Goal: Task Accomplishment & Management: Manage account settings

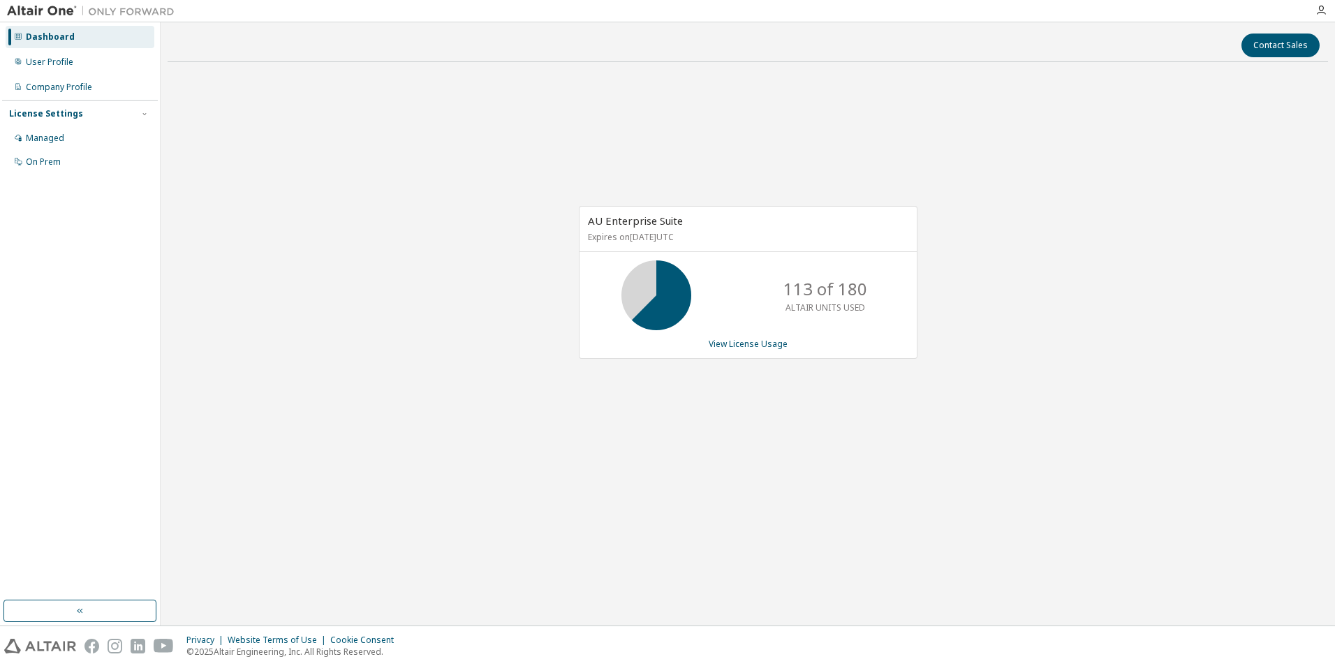
click at [665, 562] on div "Contact Sales AU Enterprise Suite Expires on [DATE] UTC 113 of 180 ALTAIR UNITS…" at bounding box center [748, 323] width 1161 height 589
click at [744, 490] on div "AU Enterprise Suite Expires on January 1, 2038 UTC 113 of 180 ALTAIR UNITS USED…" at bounding box center [748, 289] width 1161 height 433
click at [515, 429] on div "AU Enterprise Suite Expires on January 1, 2038 UTC 140 of 180 ALTAIR UNITS USED…" at bounding box center [748, 289] width 1161 height 433
click at [768, 343] on link "View License Usage" at bounding box center [748, 344] width 79 height 12
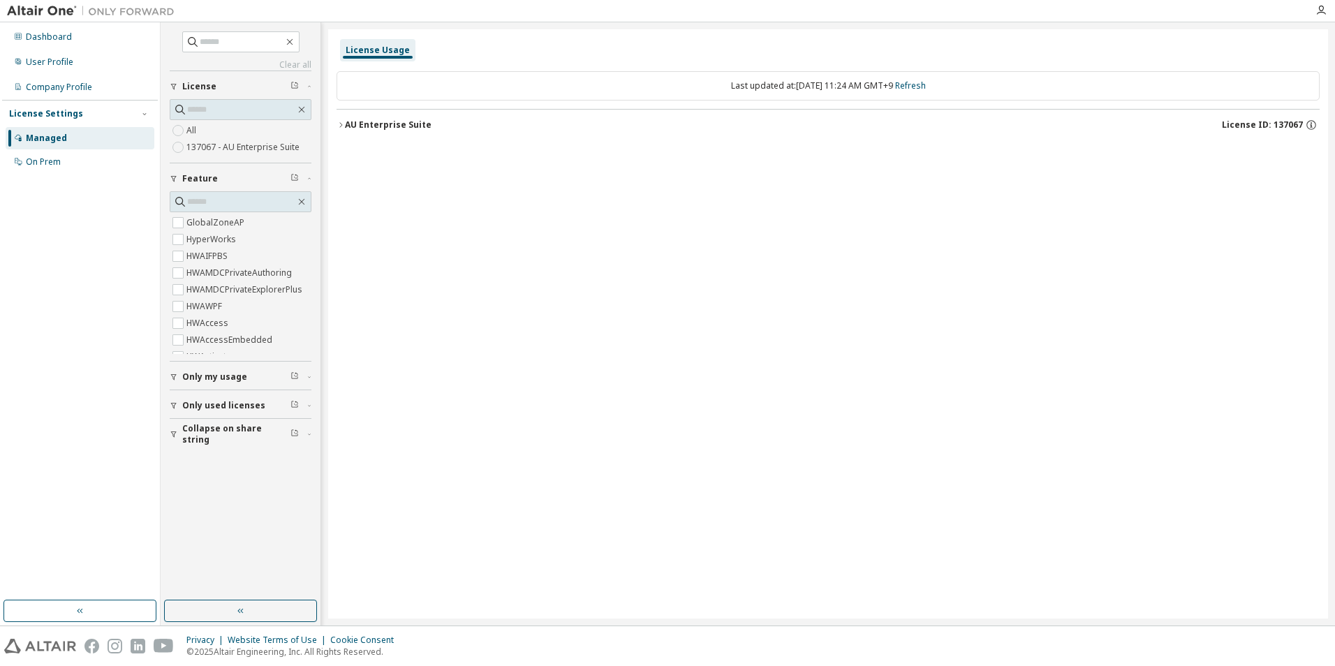
click at [342, 129] on icon "button" at bounding box center [341, 125] width 8 height 8
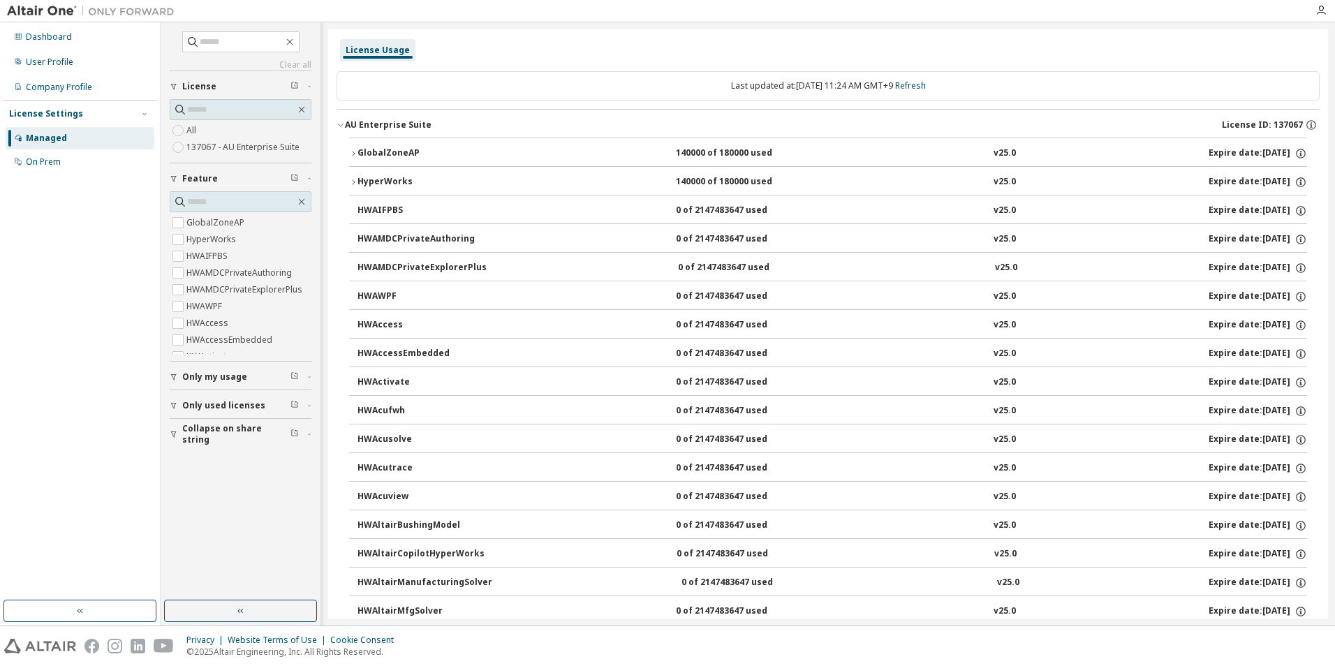
click at [351, 149] on button "GlobalZoneAP 140000 of 180000 used v25.0 Expire date: 2038-01-01" at bounding box center [828, 153] width 958 height 31
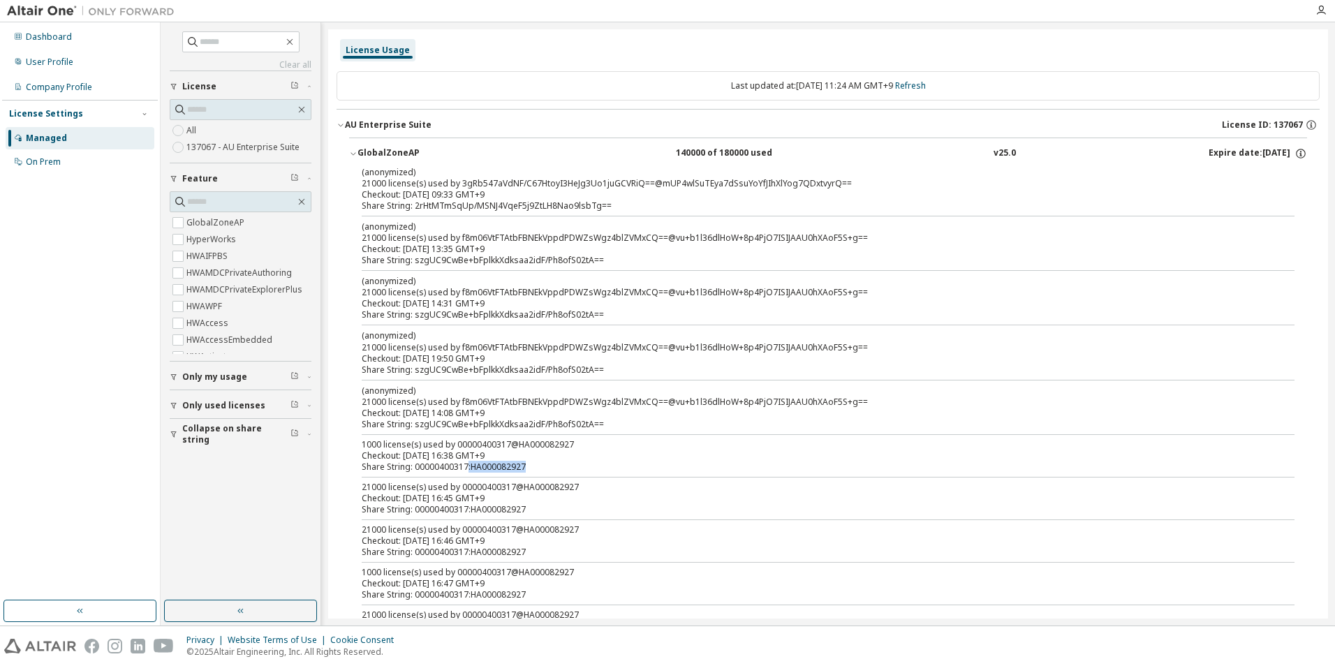
drag, startPoint x: 532, startPoint y: 476, endPoint x: 465, endPoint y: 471, distance: 67.2
click at [465, 471] on div "(anonymized) 21000 license(s) used by 3gRb547aVdNF/C67HtoyI3HeJg3Uo1juGCVRiQ==@…" at bounding box center [828, 541] width 958 height 750
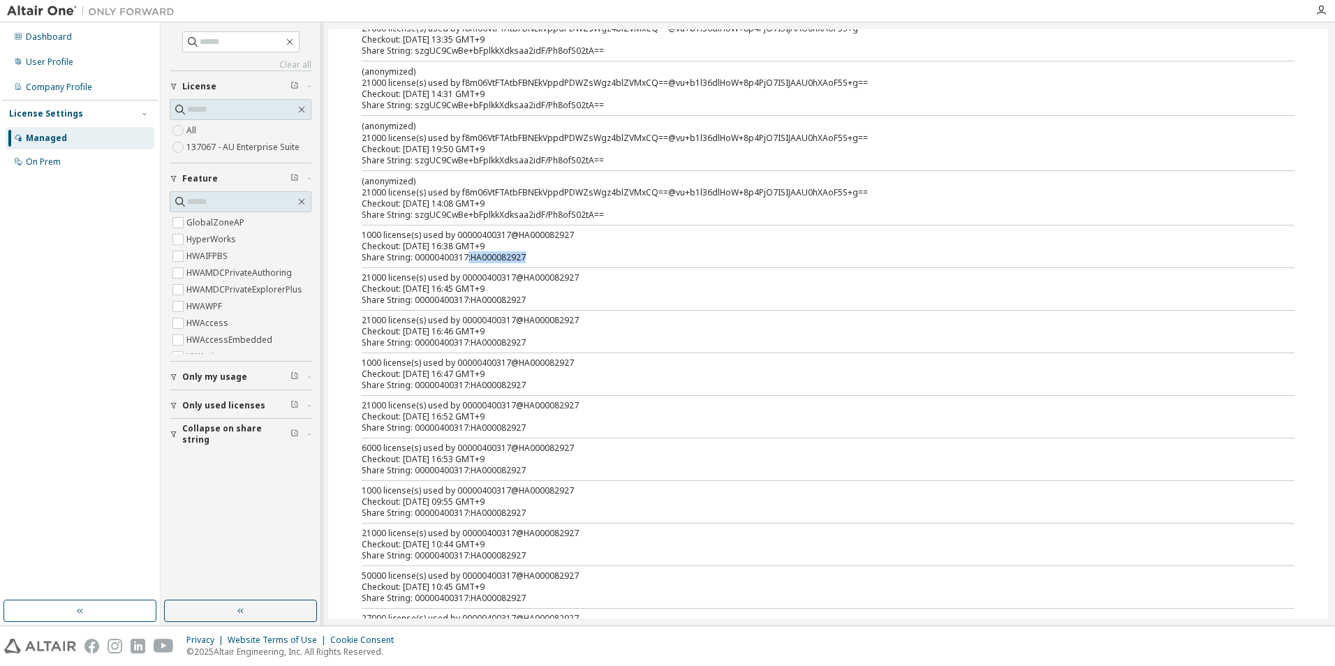
scroll to position [70, 0]
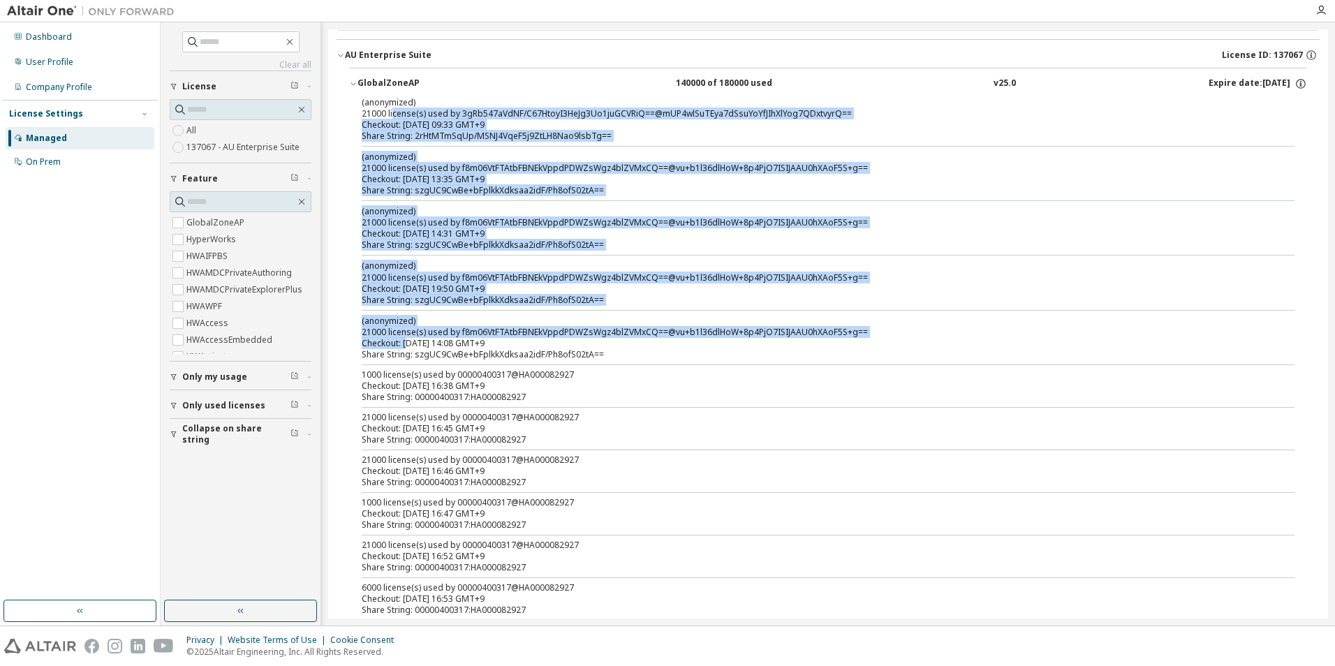
drag, startPoint x: 393, startPoint y: 115, endPoint x: 410, endPoint y: 346, distance: 231.8
click at [410, 346] on div "(anonymized) 21000 license(s) used by 3gRb547aVdNF/C67HtoyI3HeJg3Uo1juGCVRiQ==@…" at bounding box center [828, 471] width 958 height 750
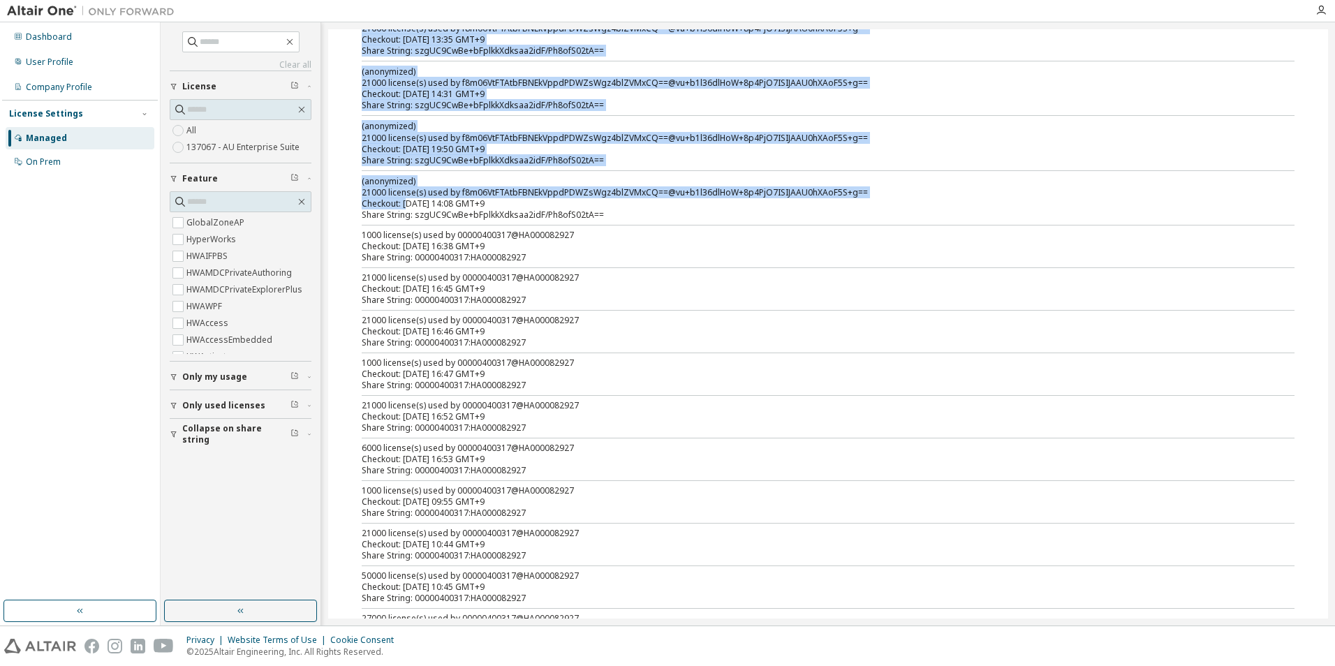
scroll to position [0, 0]
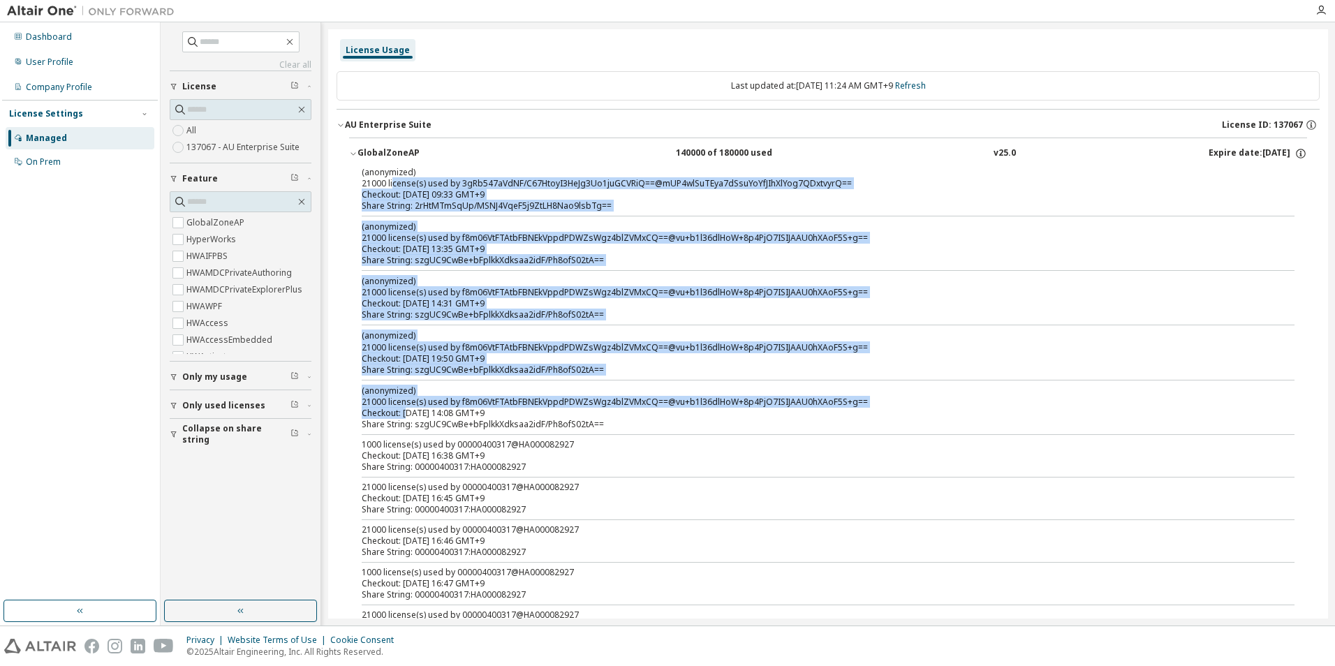
click at [45, 142] on div "Managed" at bounding box center [46, 138] width 41 height 11
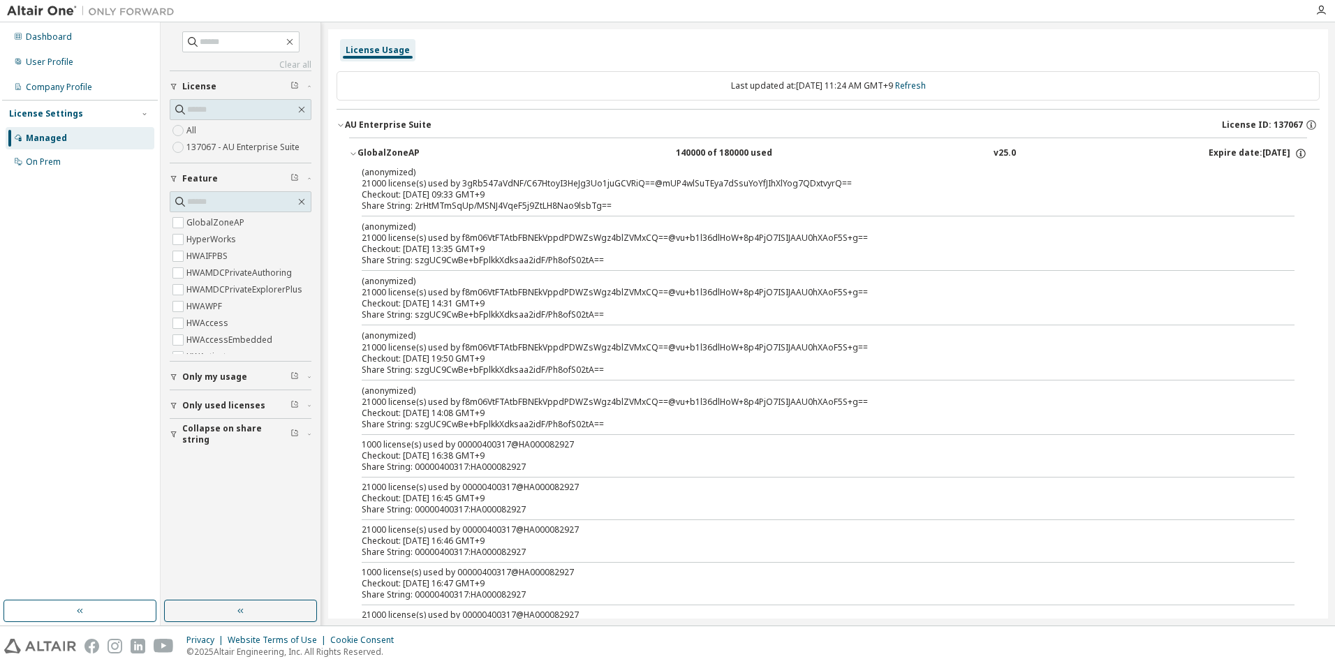
click at [338, 124] on icon "button" at bounding box center [341, 125] width 8 height 8
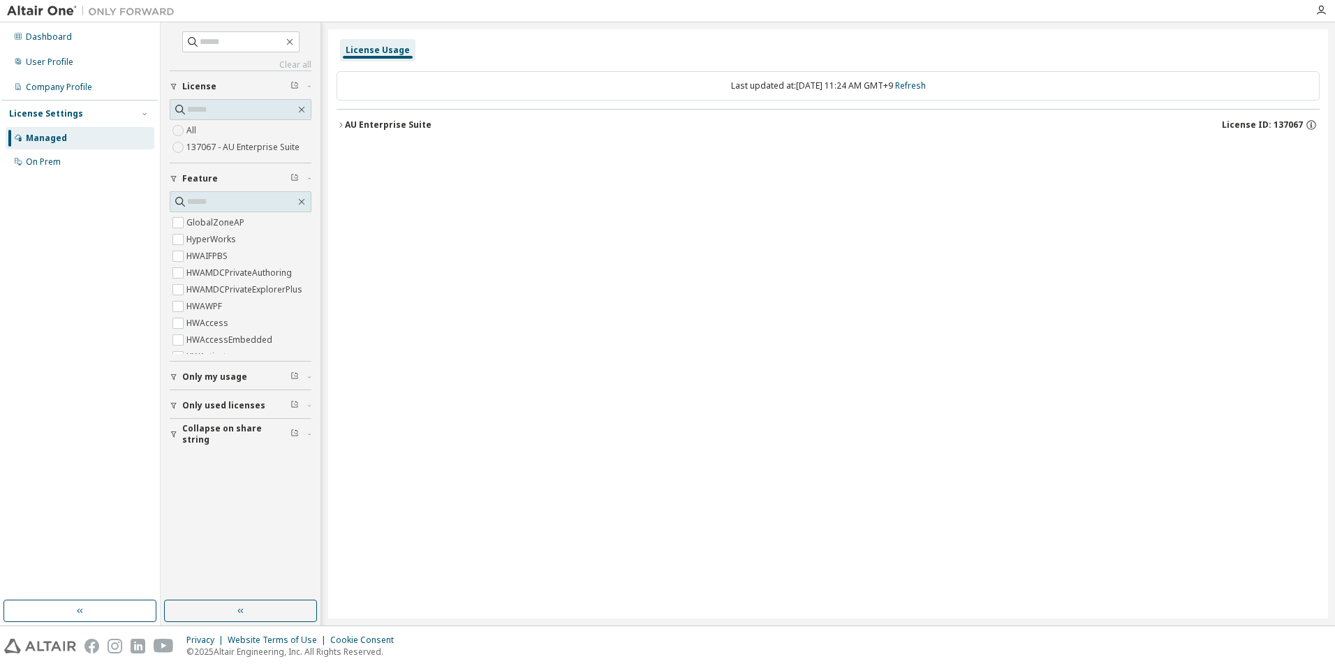
click at [338, 124] on icon "button" at bounding box center [341, 125] width 8 height 8
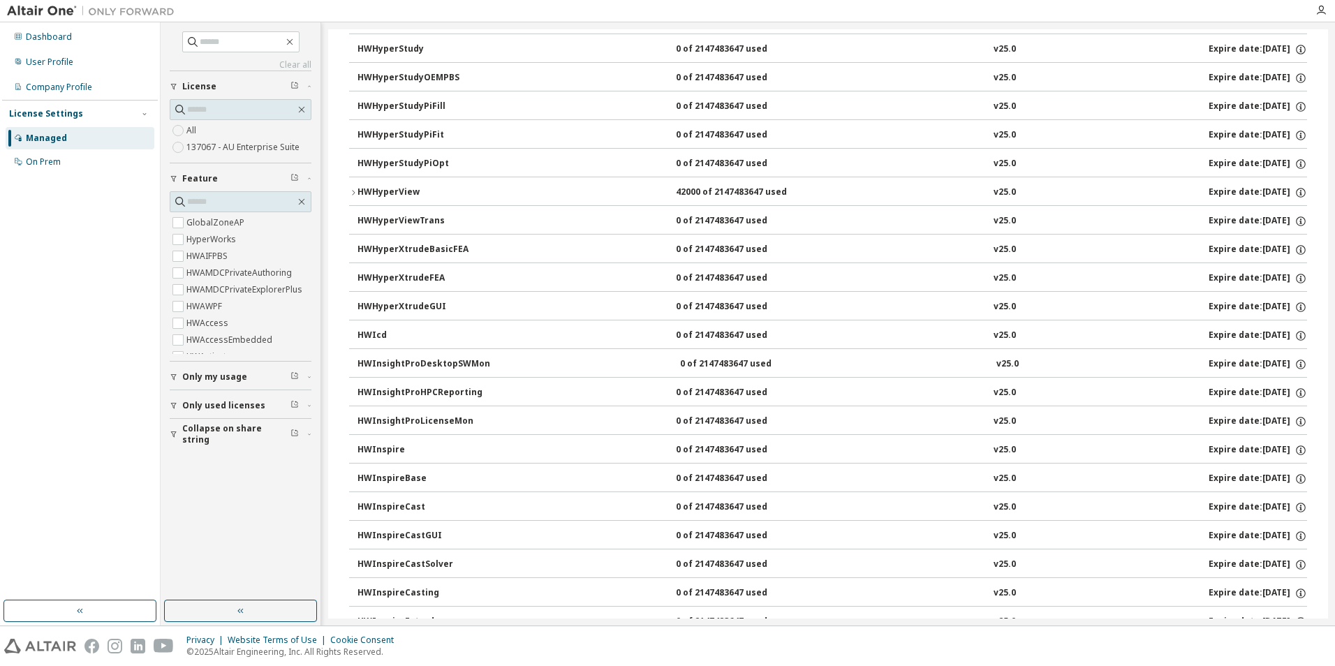
scroll to position [3213, 0]
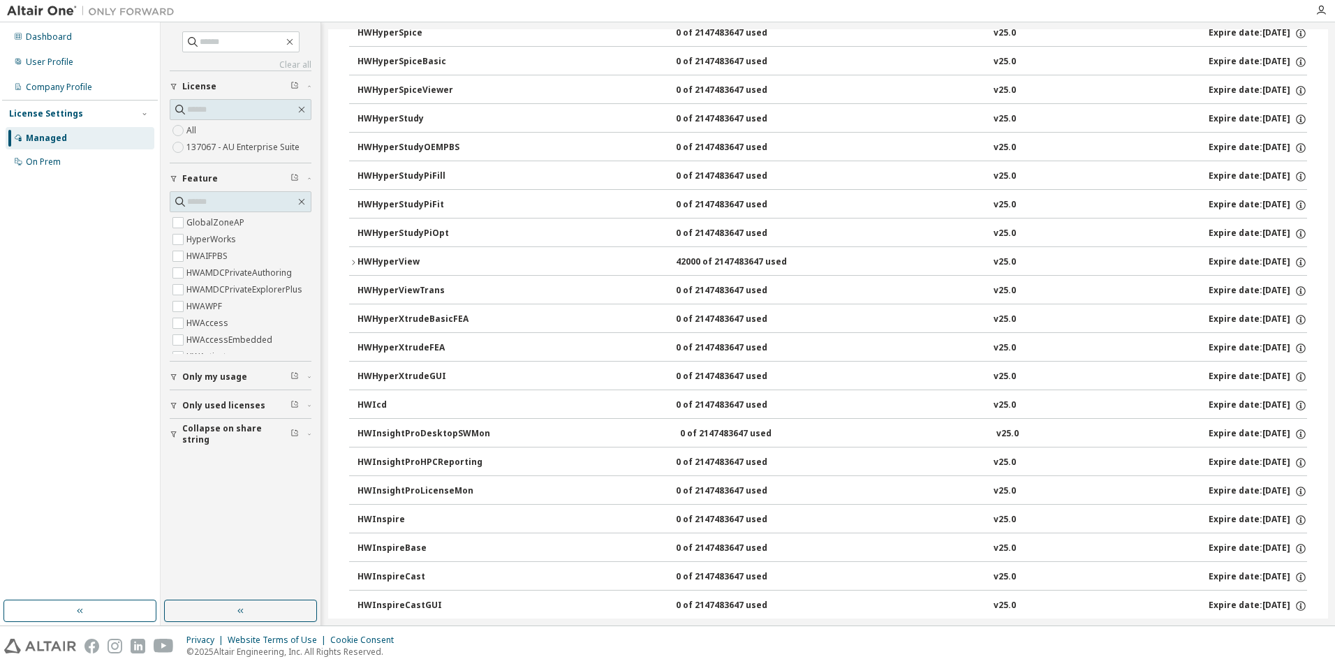
click at [353, 265] on icon "button" at bounding box center [353, 262] width 8 height 8
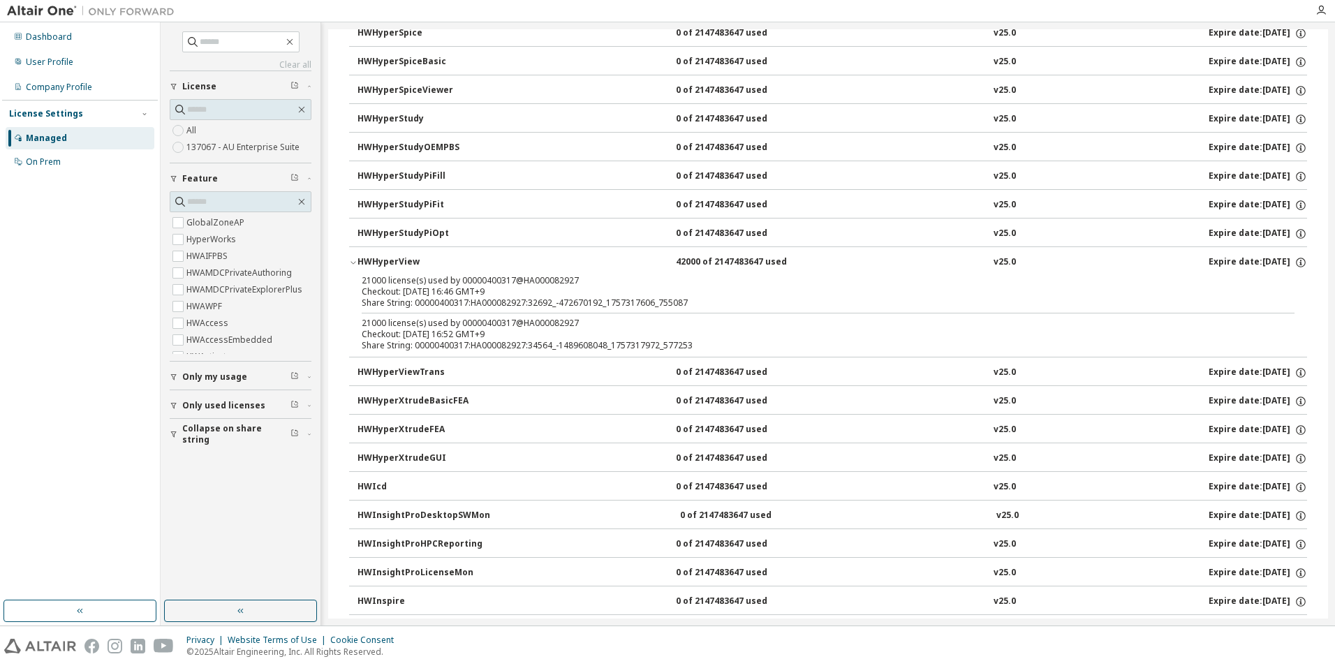
click at [353, 265] on icon "button" at bounding box center [353, 262] width 8 height 8
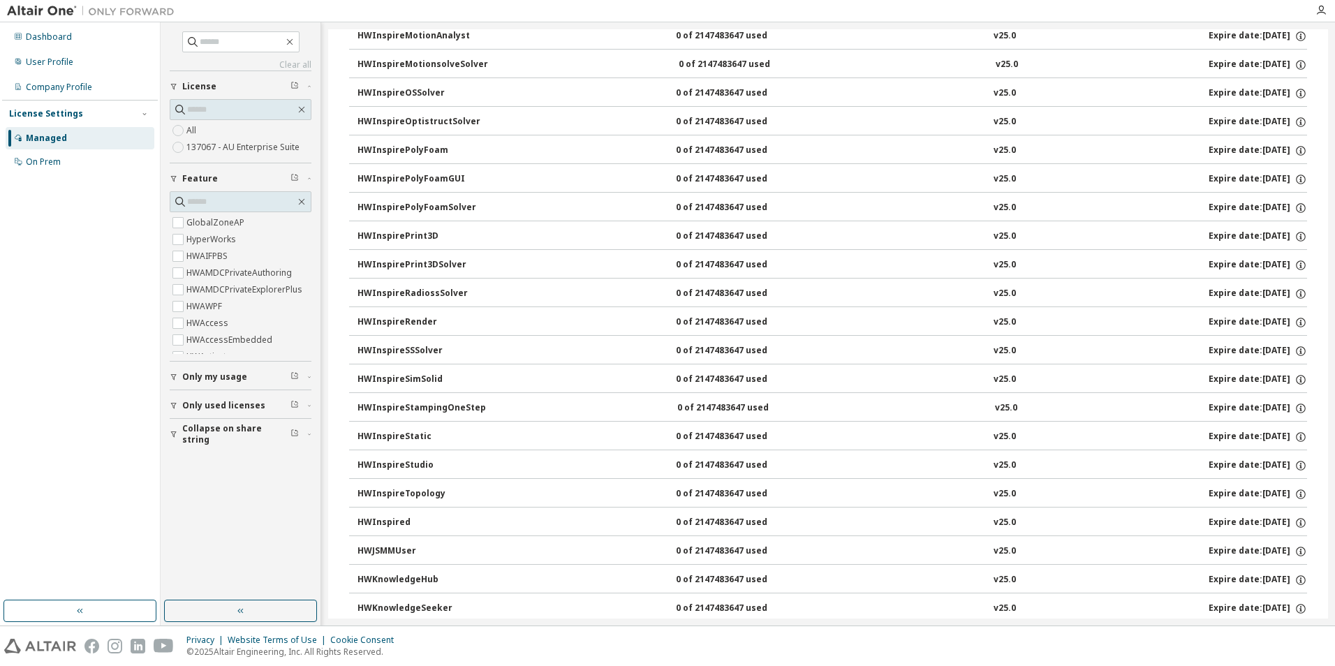
scroll to position [4679, 0]
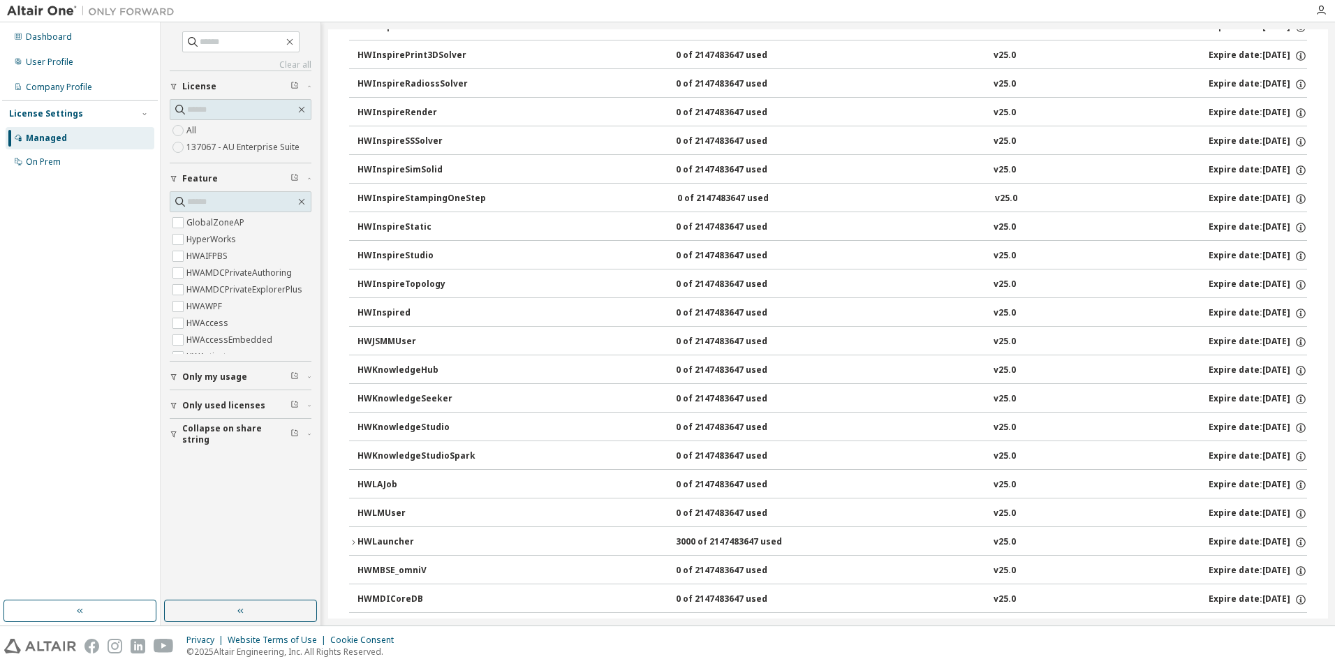
click at [356, 539] on icon "button" at bounding box center [353, 542] width 8 height 8
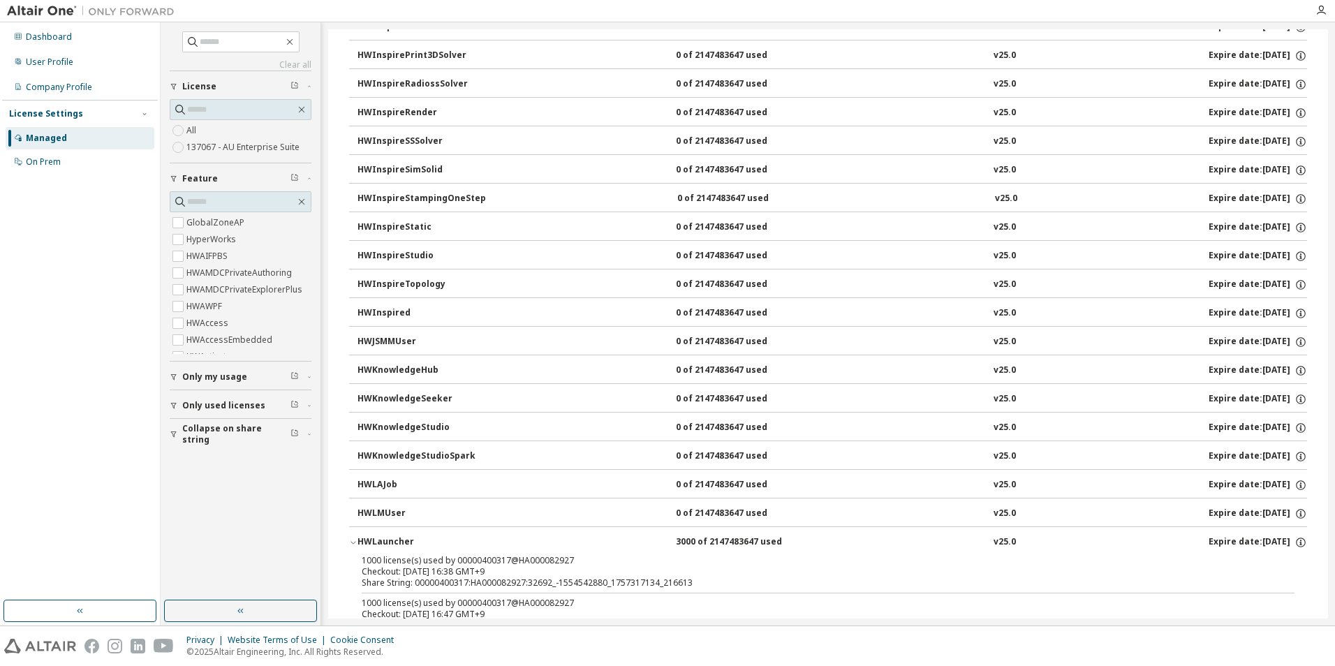
scroll to position [4959, 0]
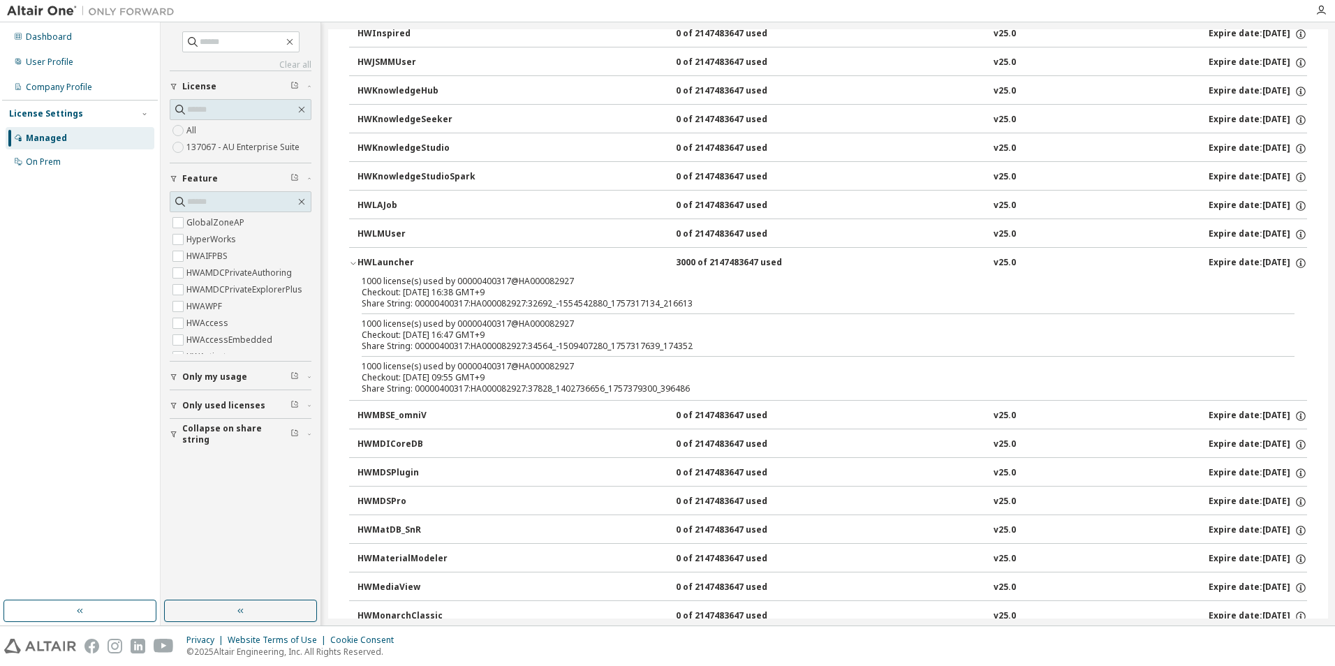
click at [352, 260] on icon "button" at bounding box center [353, 263] width 8 height 8
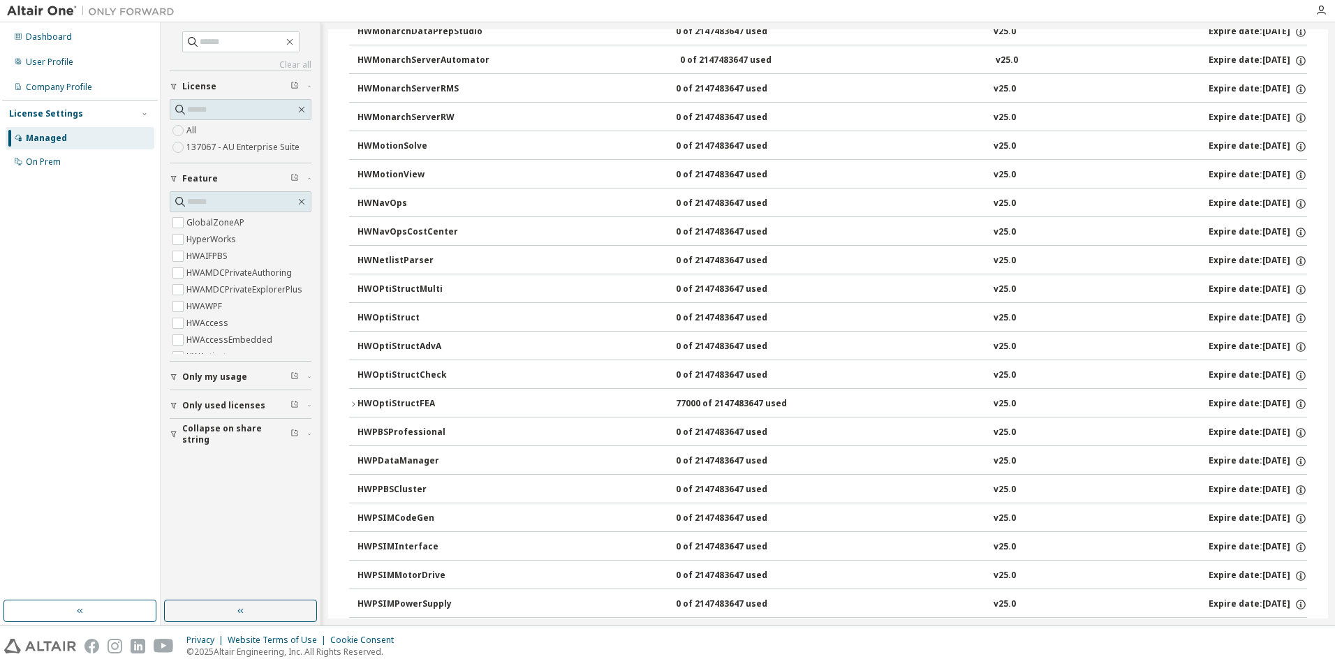
scroll to position [5797, 0]
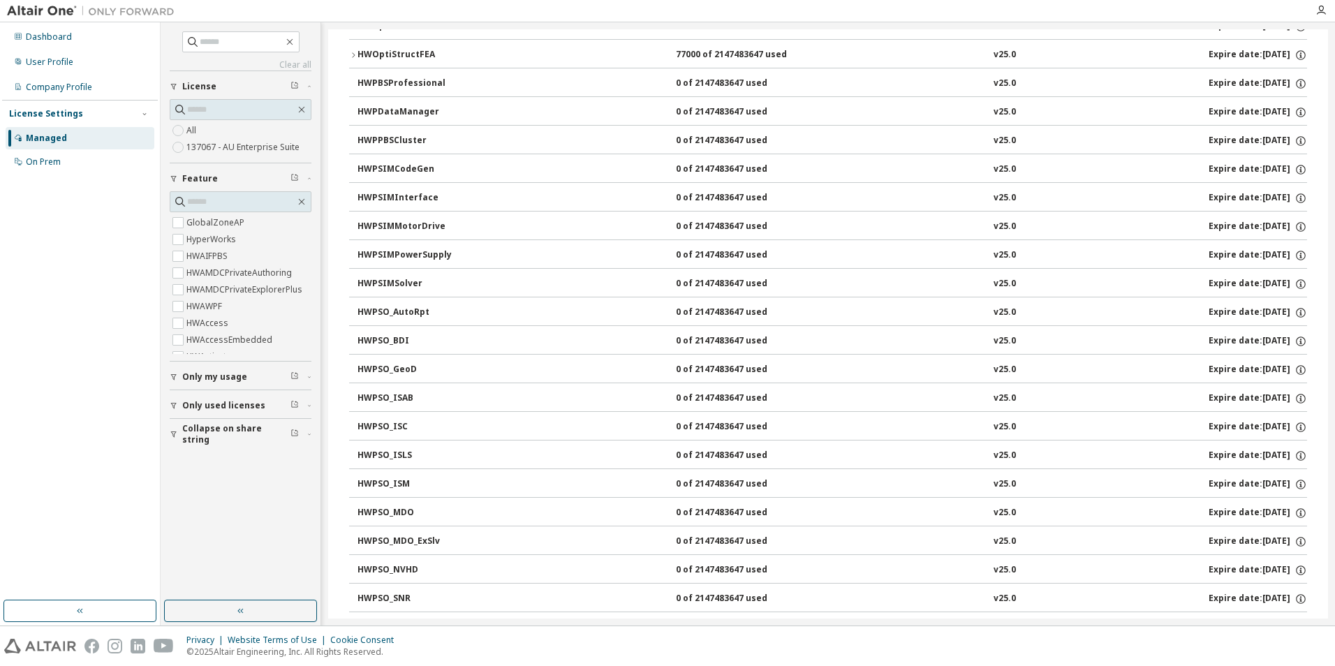
click at [351, 56] on icon "button" at bounding box center [353, 55] width 8 height 8
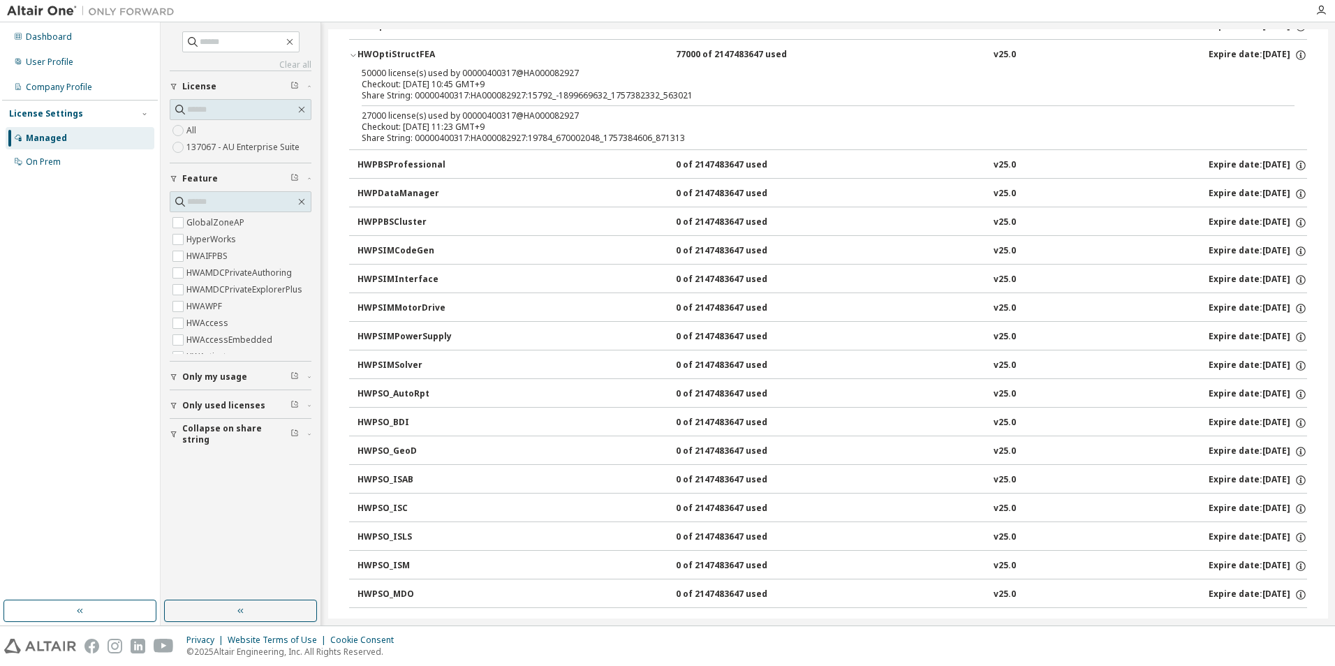
click at [351, 56] on icon "button" at bounding box center [353, 55] width 8 height 8
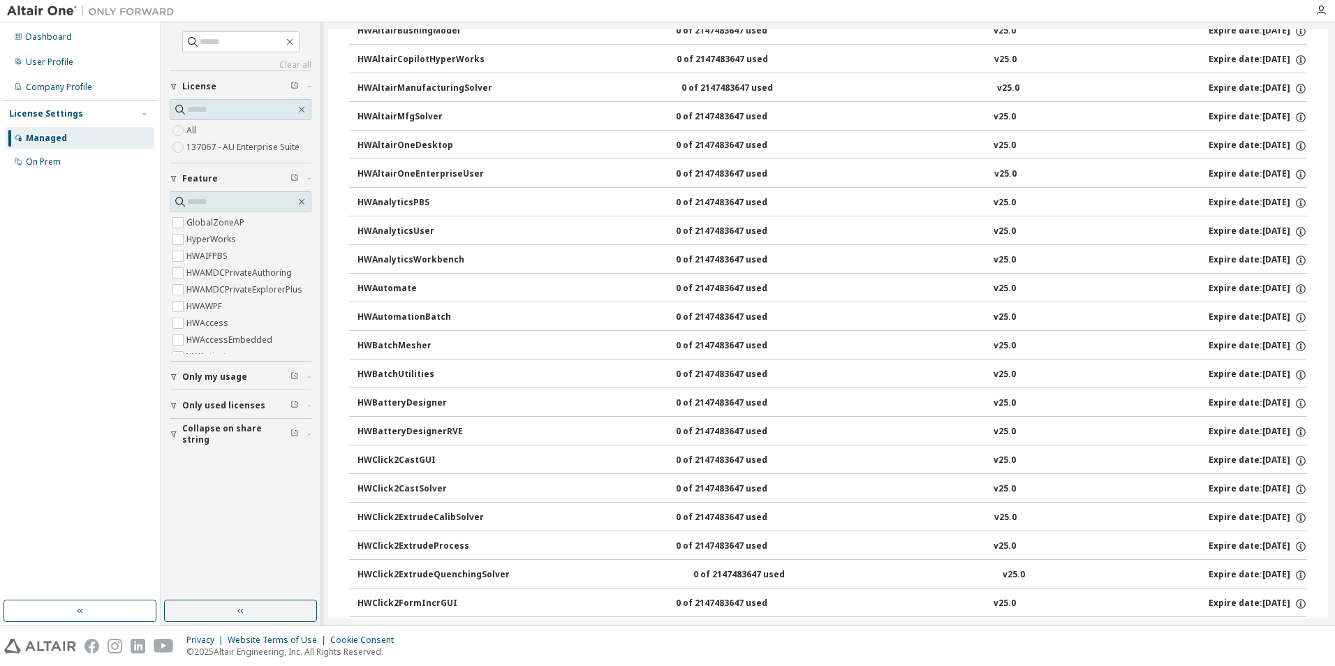
scroll to position [0, 0]
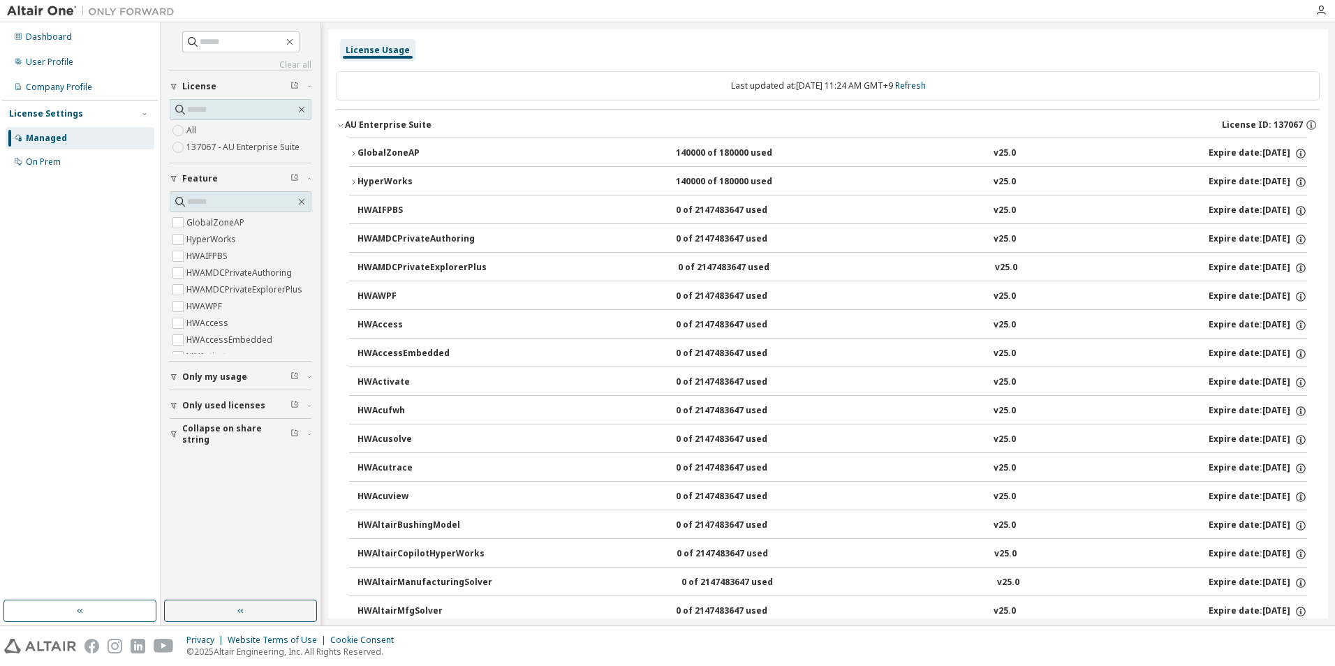
click at [357, 182] on icon "button" at bounding box center [353, 182] width 8 height 8
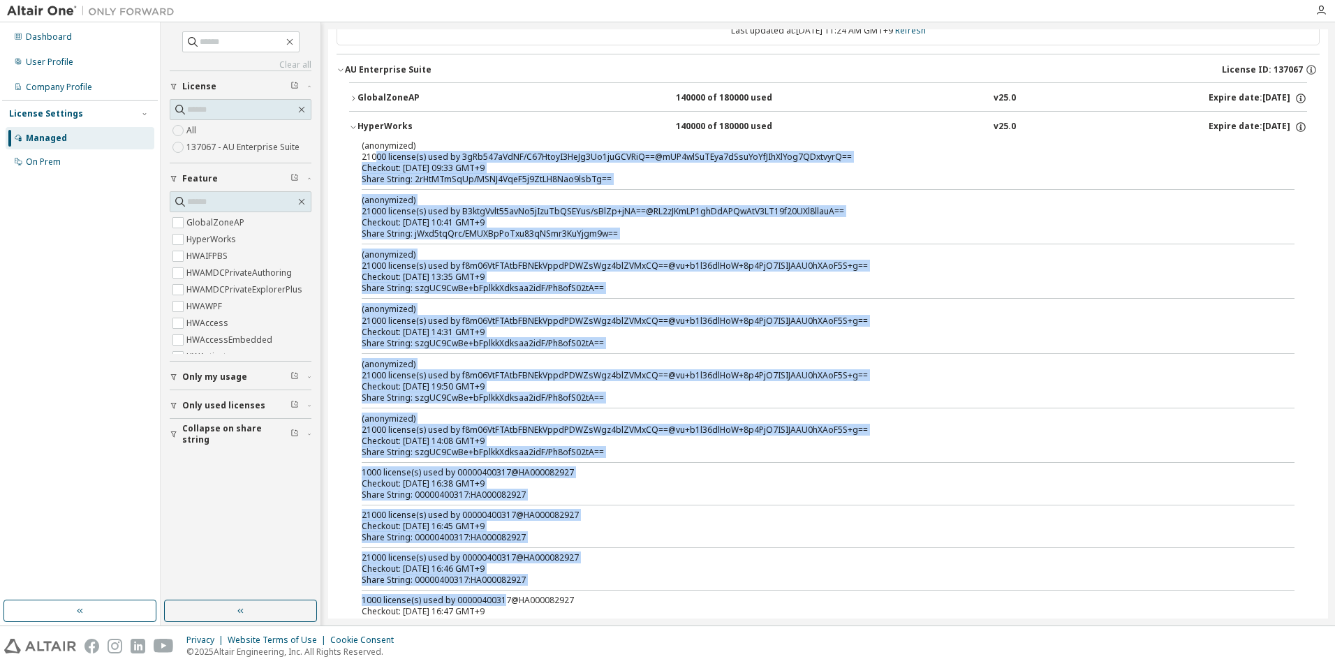
scroll to position [62, 0]
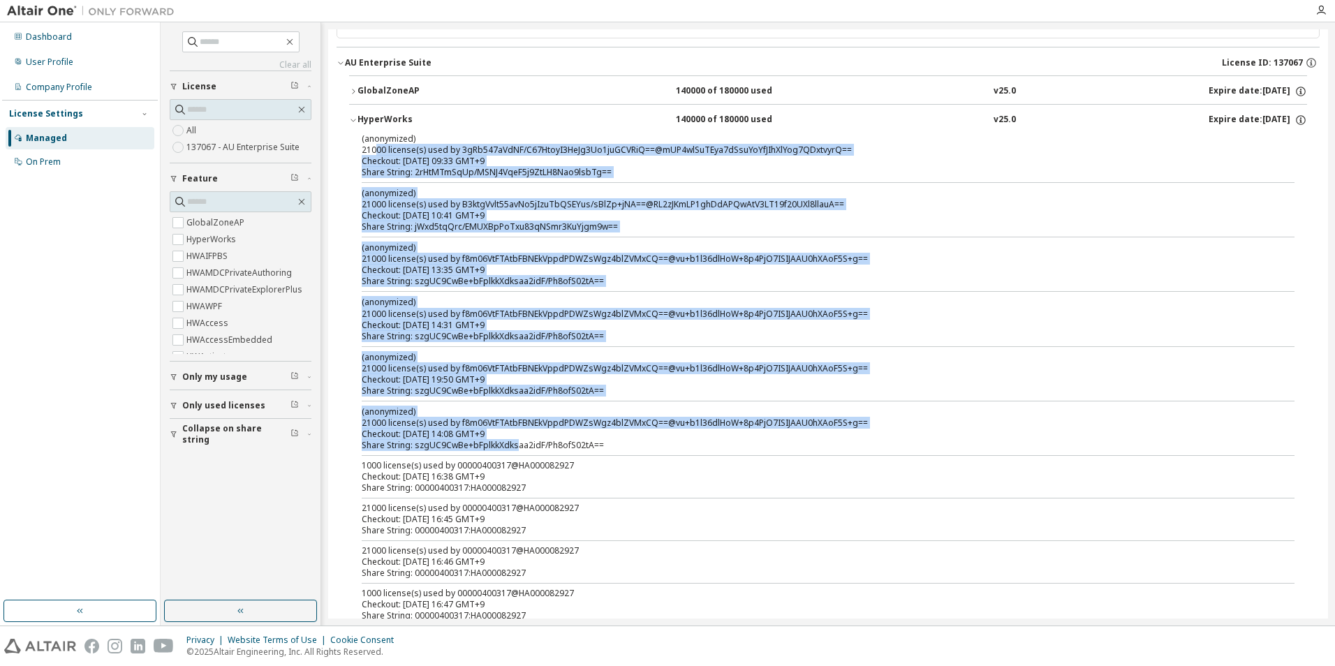
drag, startPoint x: 375, startPoint y: 215, endPoint x: 513, endPoint y: 441, distance: 265.2
click at [513, 441] on div "(anonymized) 21000 license(s) used by 3gRb547aVdNF/C67HtoyI3HeJg3Uo1juGCVRiQ==@…" at bounding box center [828, 508] width 958 height 750
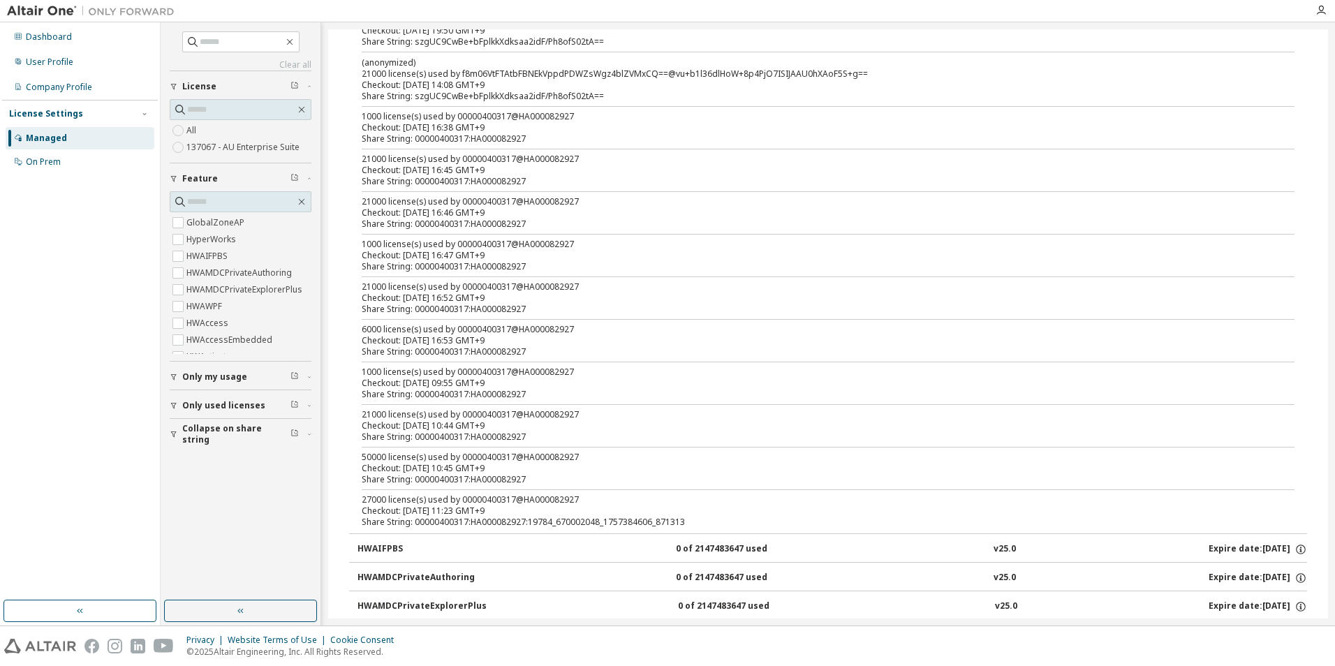
scroll to position [0, 0]
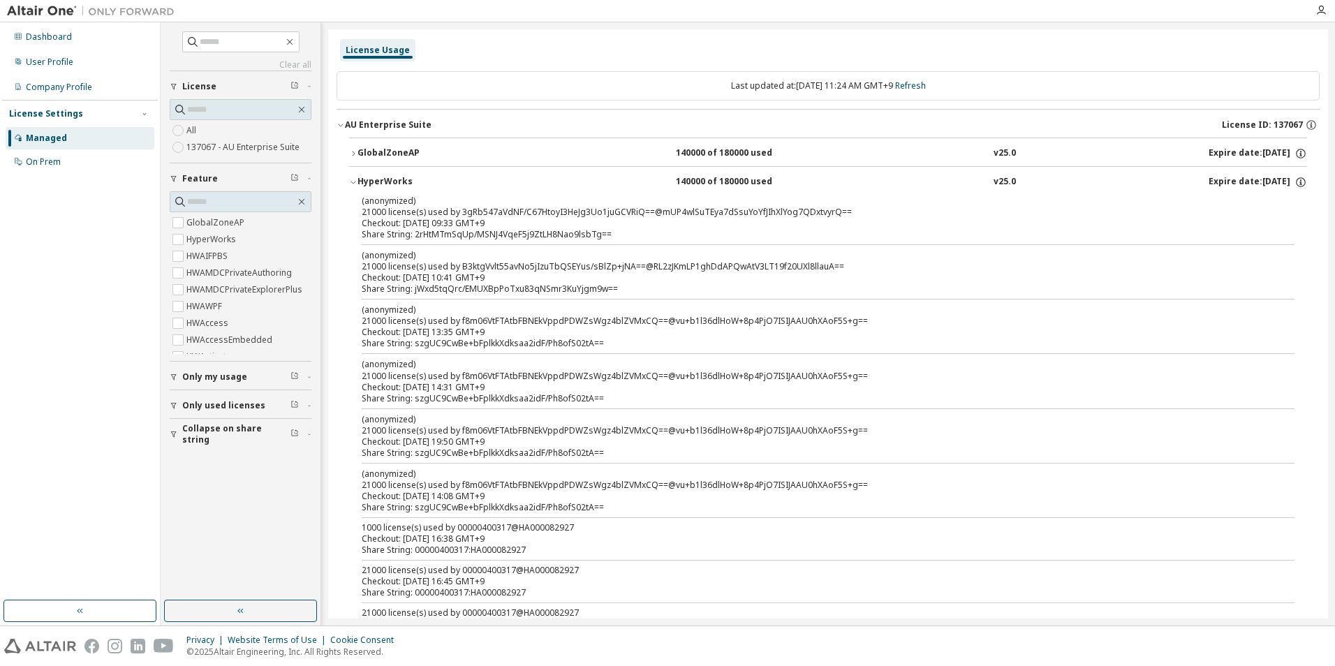
click at [351, 181] on icon "button" at bounding box center [353, 182] width 8 height 8
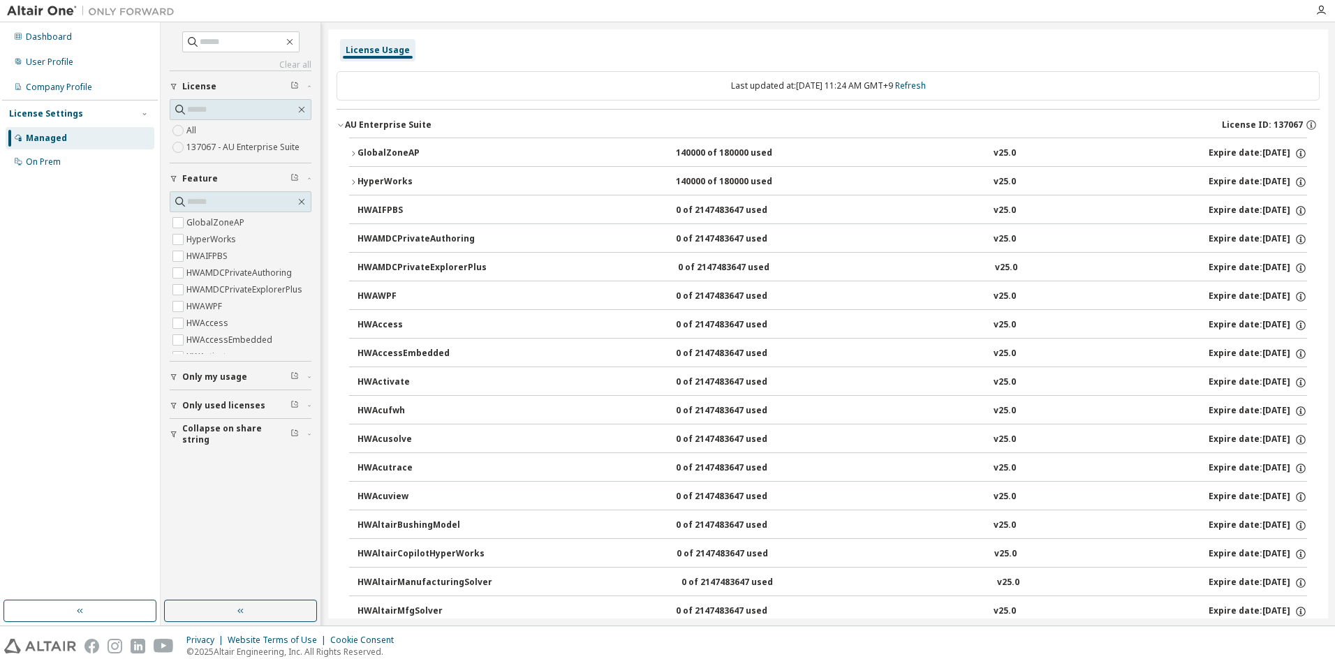
click at [66, 337] on div "Dashboard User Profile Company Profile License Settings Managed On Prem" at bounding box center [80, 311] width 156 height 574
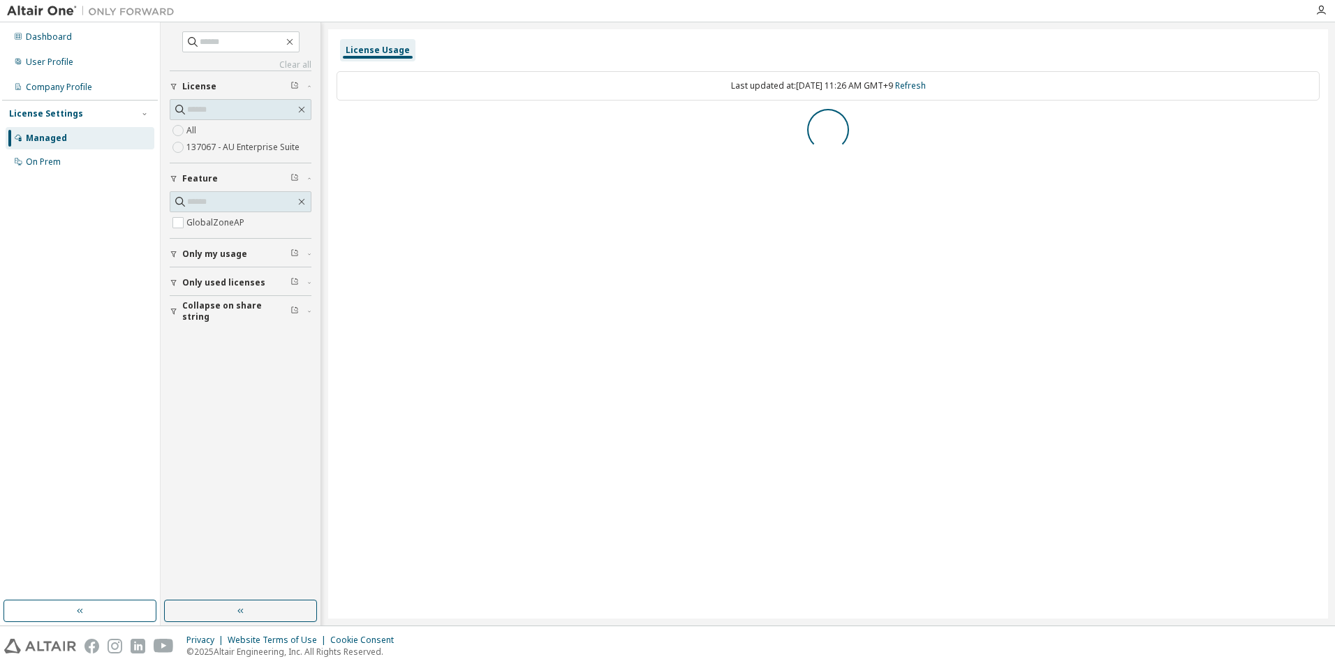
click at [193, 249] on span "Only my usage" at bounding box center [214, 254] width 65 height 11
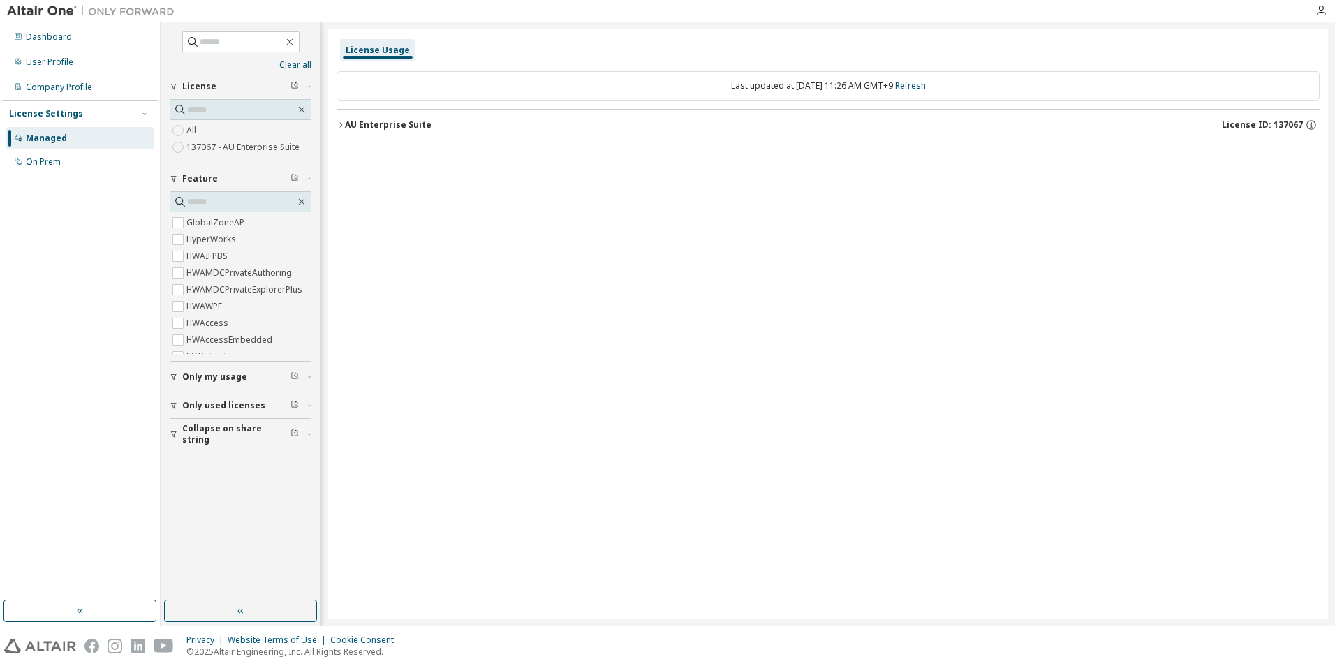
click at [212, 383] on button "Only my usage" at bounding box center [241, 377] width 142 height 31
click at [214, 444] on span "Only used licenses" at bounding box center [223, 446] width 83 height 11
click at [207, 517] on span "Collapse on share string" at bounding box center [236, 515] width 108 height 22
click at [538, 466] on div "License Usage Last updated at: Tue 2025-09-09 11:26 AM GMT+9 Refresh AU Enterpr…" at bounding box center [828, 323] width 1000 height 589
click at [508, 169] on div "License Usage Last updated at: Tue 2025-09-09 11:26 AM GMT+9 Refresh AU Enterpr…" at bounding box center [828, 323] width 1000 height 589
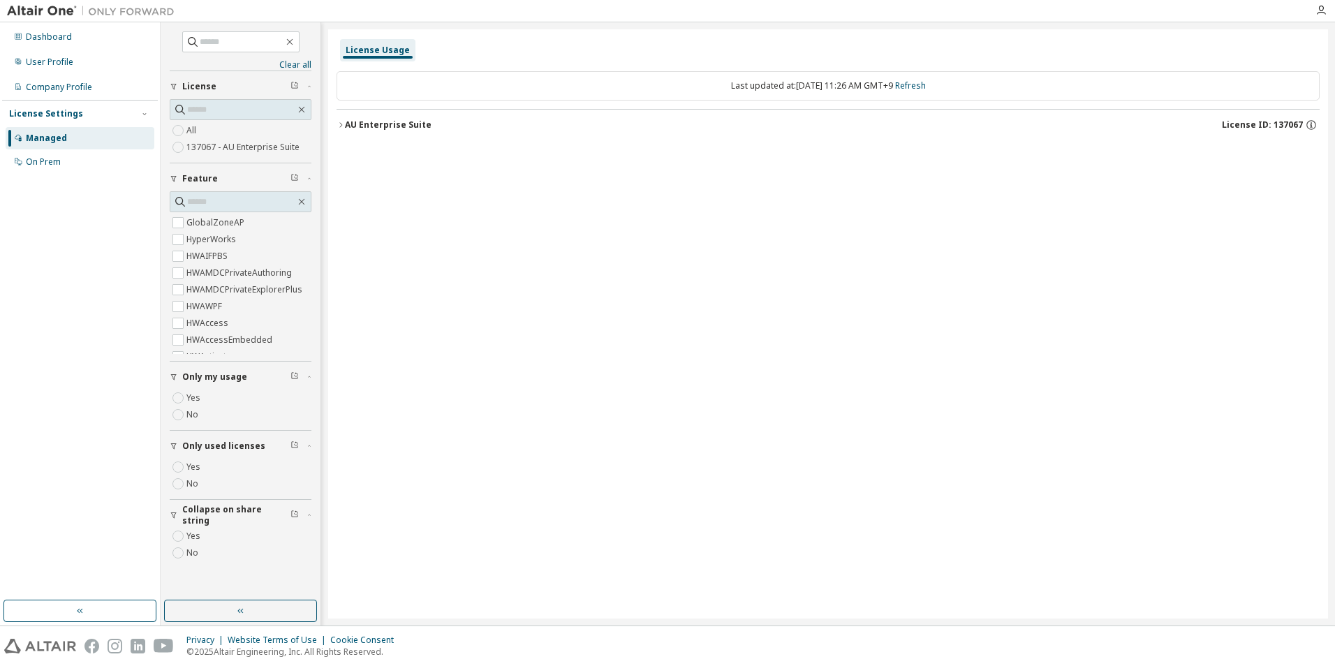
click at [341, 126] on icon "button" at bounding box center [340, 124] width 3 height 5
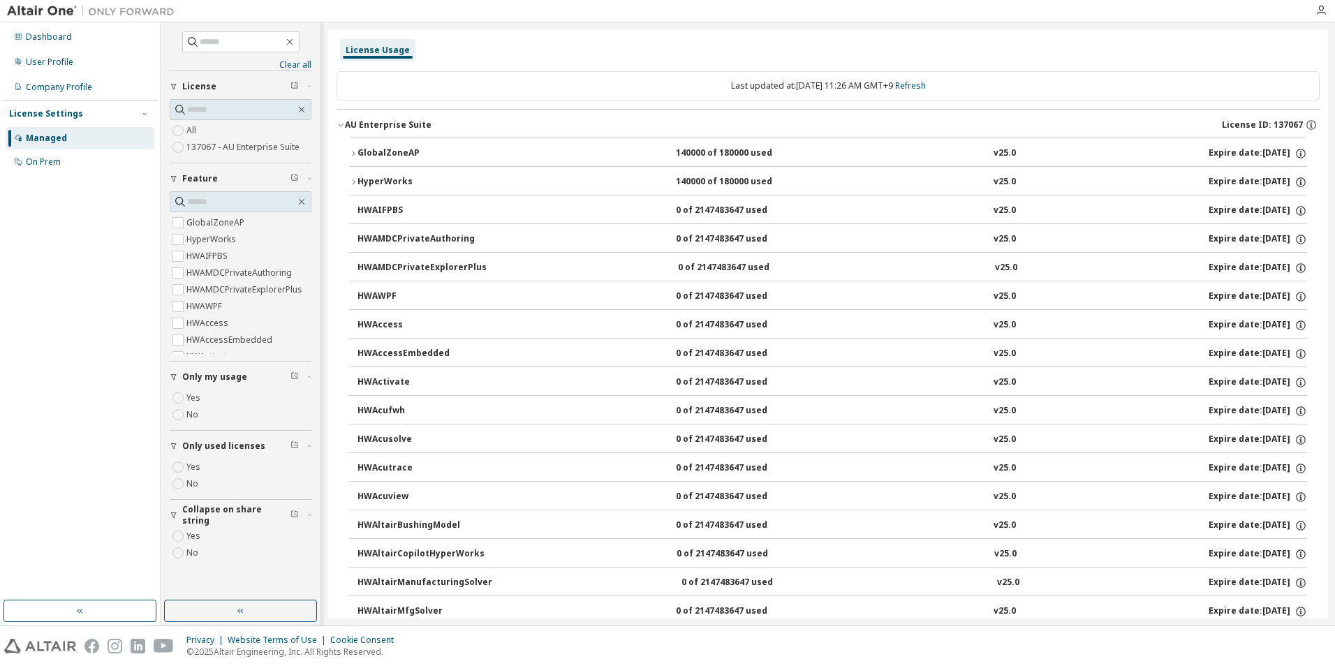
click at [340, 133] on button "AU Enterprise Suite License ID: 137067" at bounding box center [828, 125] width 983 height 31
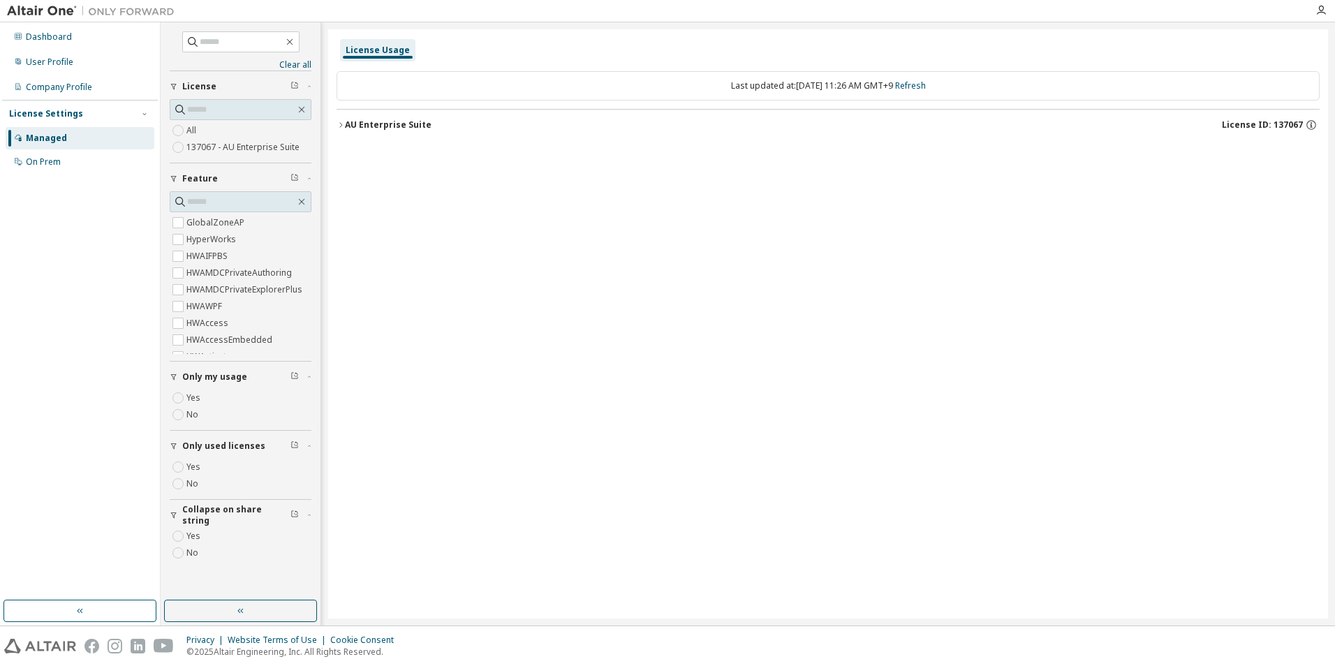
click at [84, 139] on div "Managed" at bounding box center [80, 138] width 149 height 22
click at [68, 43] on div "Dashboard" at bounding box center [80, 37] width 149 height 22
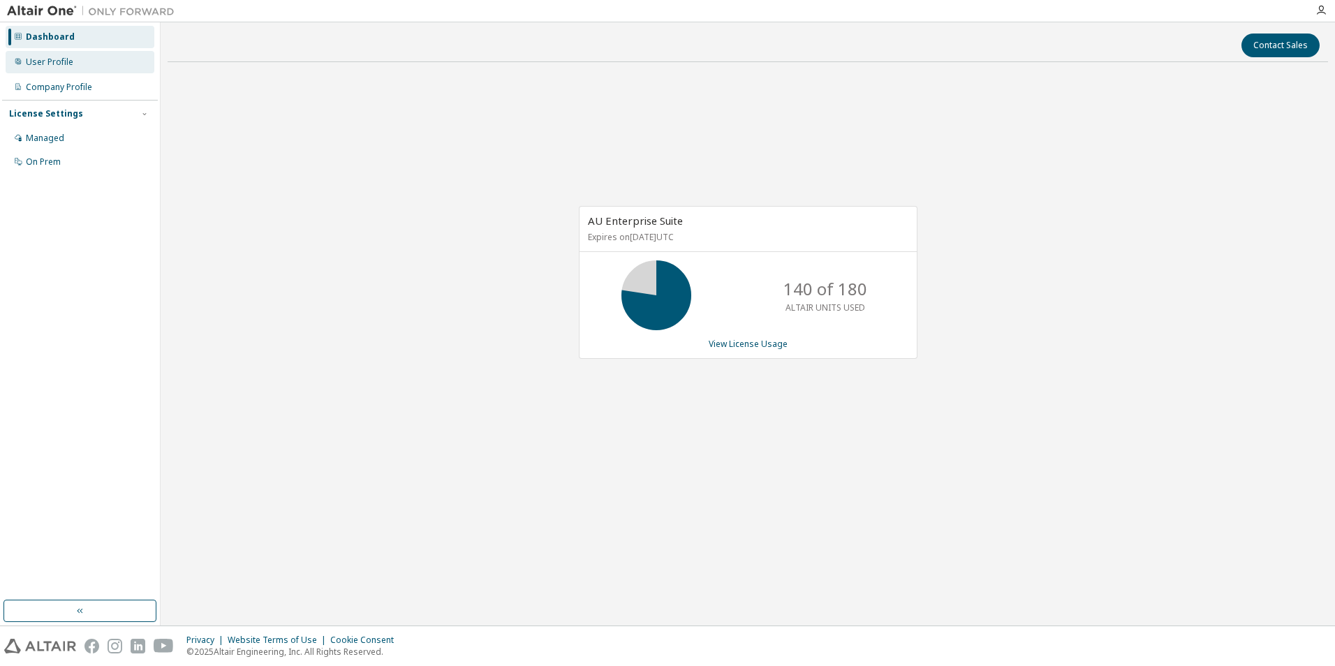
click at [76, 67] on div "User Profile" at bounding box center [80, 62] width 149 height 22
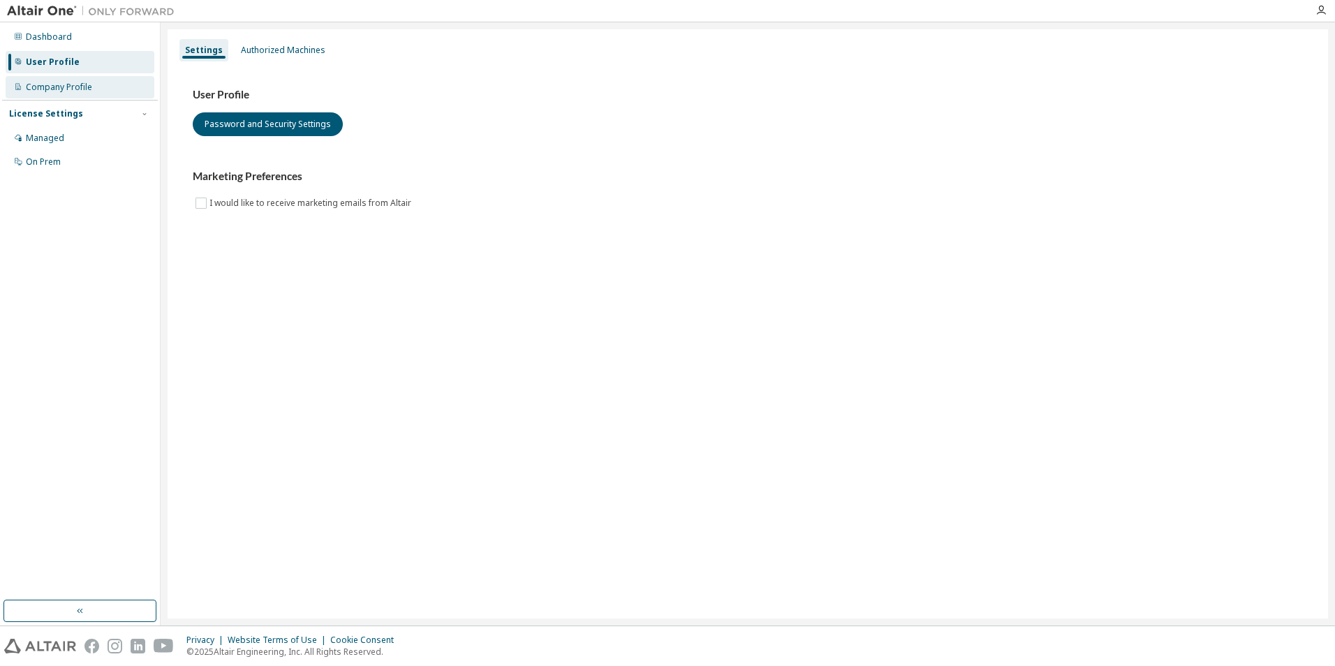
click at [68, 89] on div "Company Profile" at bounding box center [59, 87] width 66 height 11
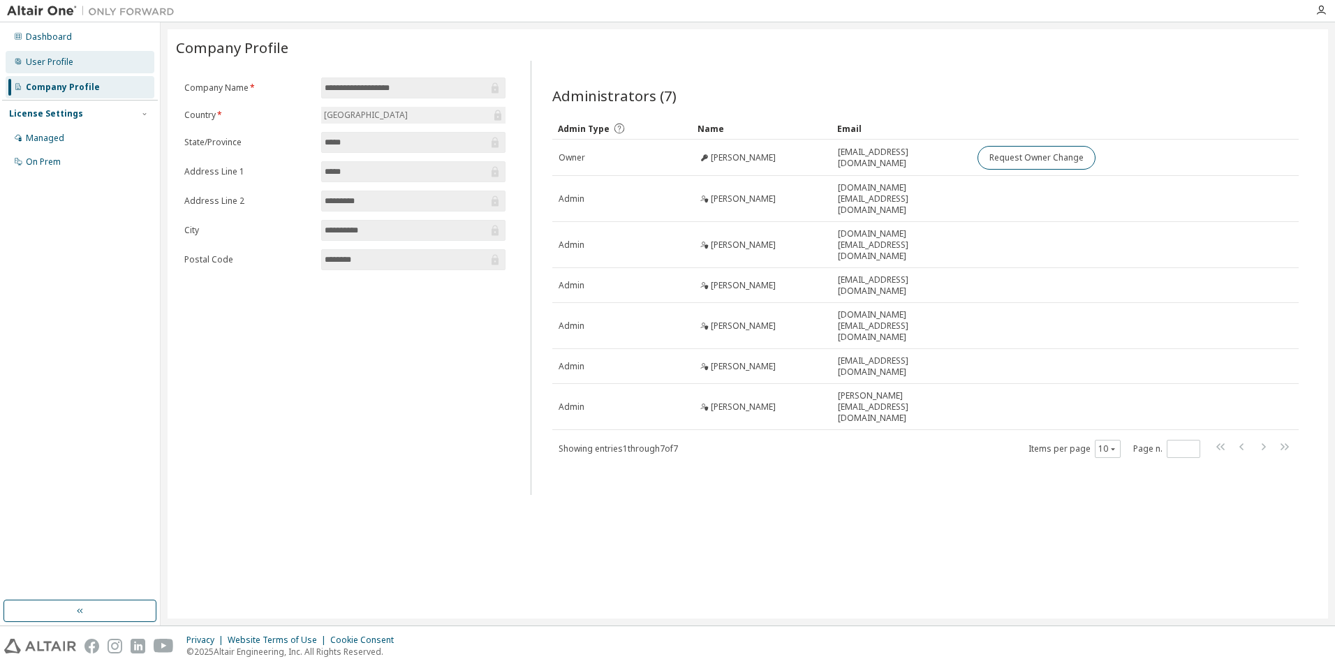
click at [73, 67] on div "User Profile" at bounding box center [80, 62] width 149 height 22
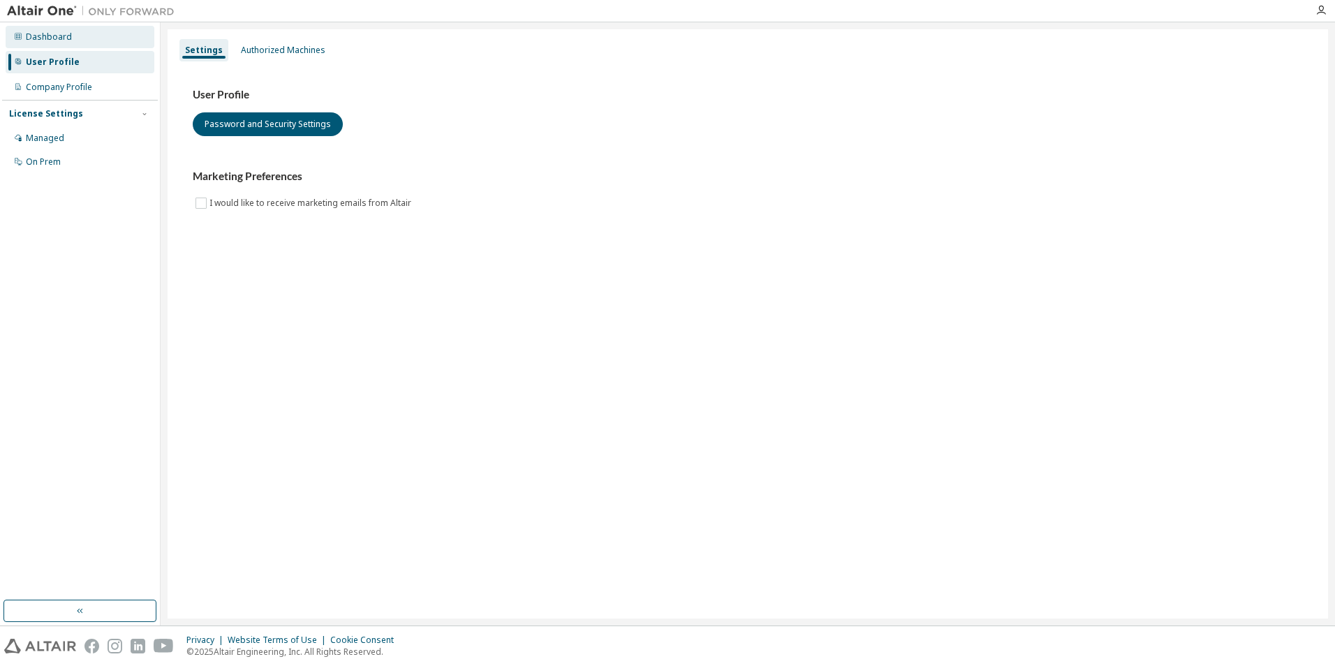
click at [73, 41] on div "Dashboard" at bounding box center [80, 37] width 149 height 22
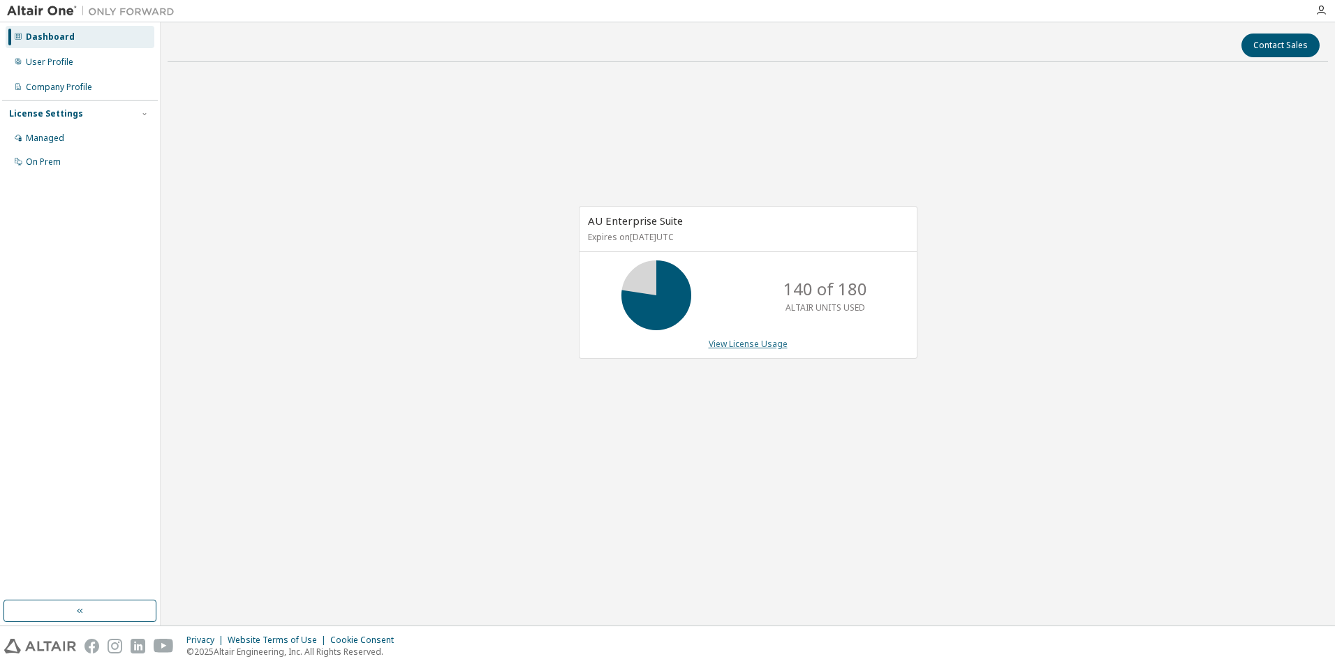
click at [756, 350] on link "View License Usage" at bounding box center [748, 344] width 79 height 12
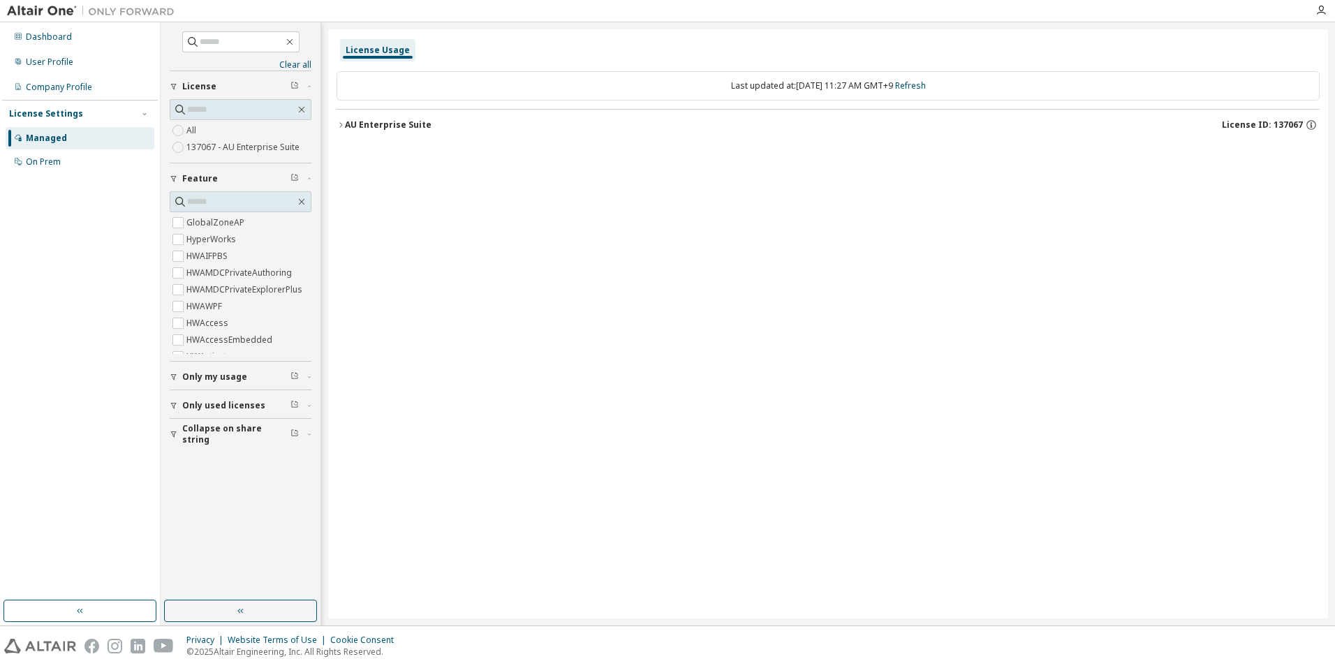
click at [337, 125] on icon "button" at bounding box center [341, 125] width 8 height 8
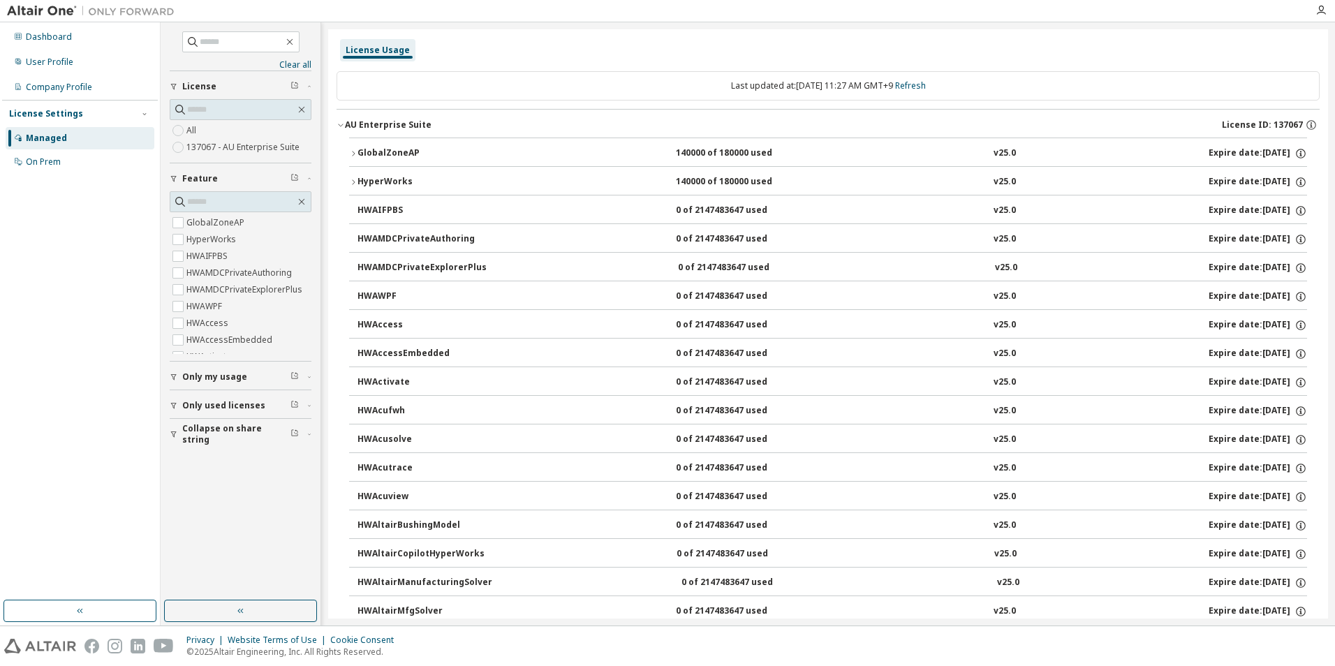
click at [337, 125] on icon "button" at bounding box center [341, 125] width 8 height 8
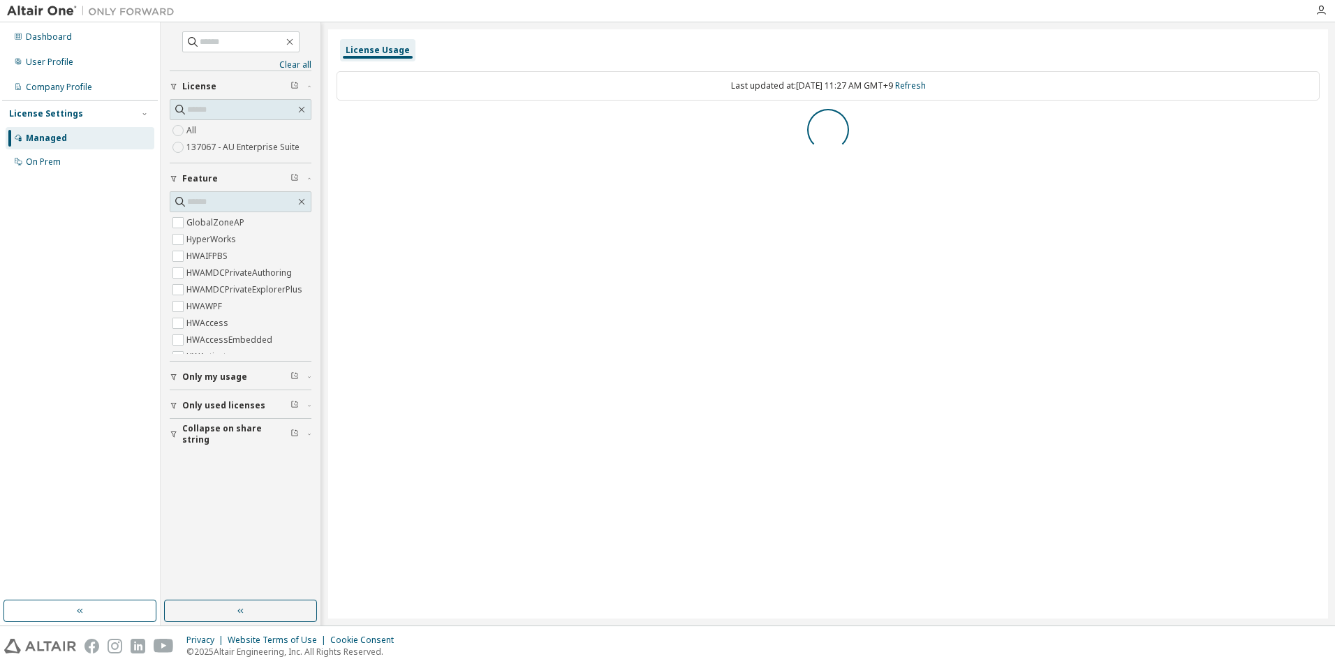
click at [190, 377] on span "Only my usage" at bounding box center [214, 377] width 65 height 11
click at [174, 379] on icon "button" at bounding box center [174, 377] width 6 height 6
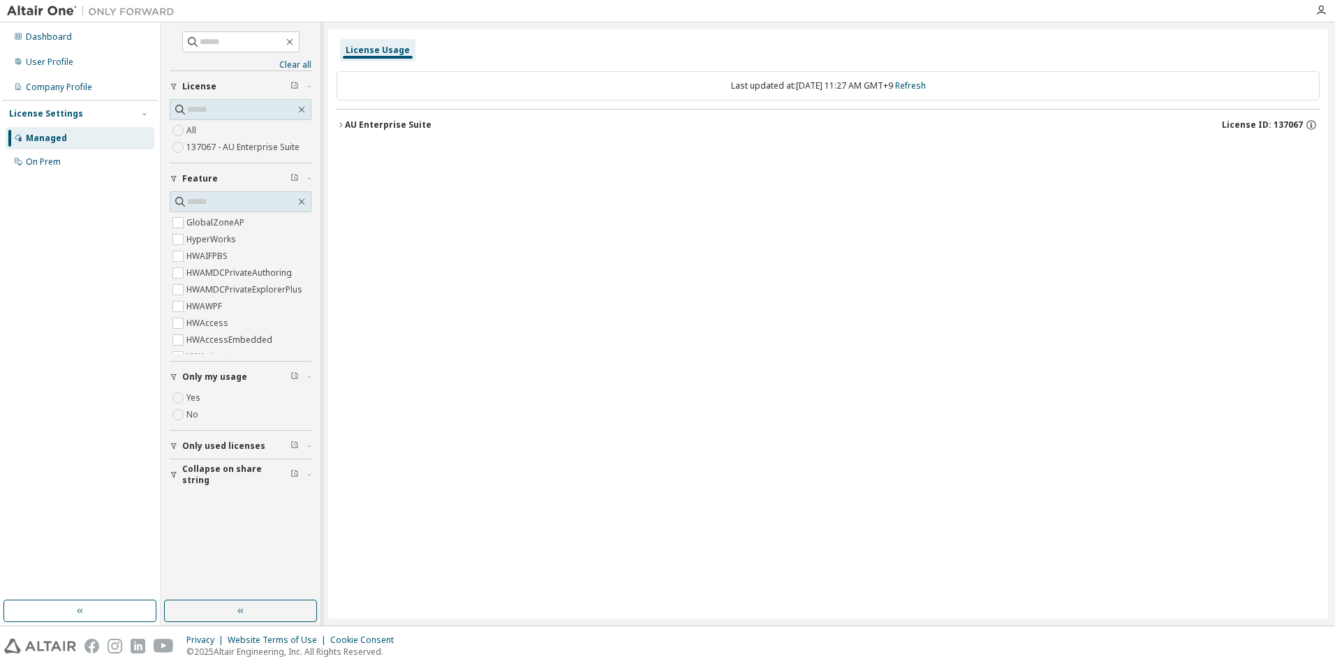
click at [344, 116] on button "AU Enterprise Suite License ID: 137067" at bounding box center [828, 125] width 983 height 31
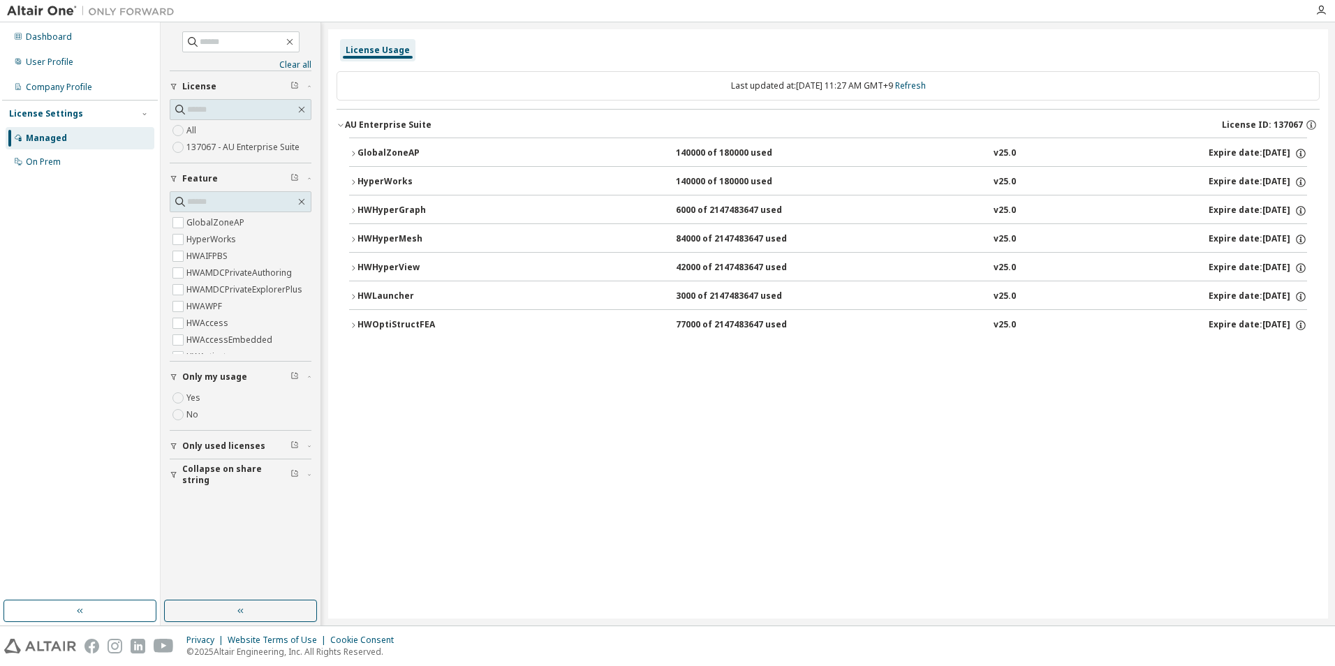
click at [351, 150] on icon "button" at bounding box center [353, 153] width 8 height 8
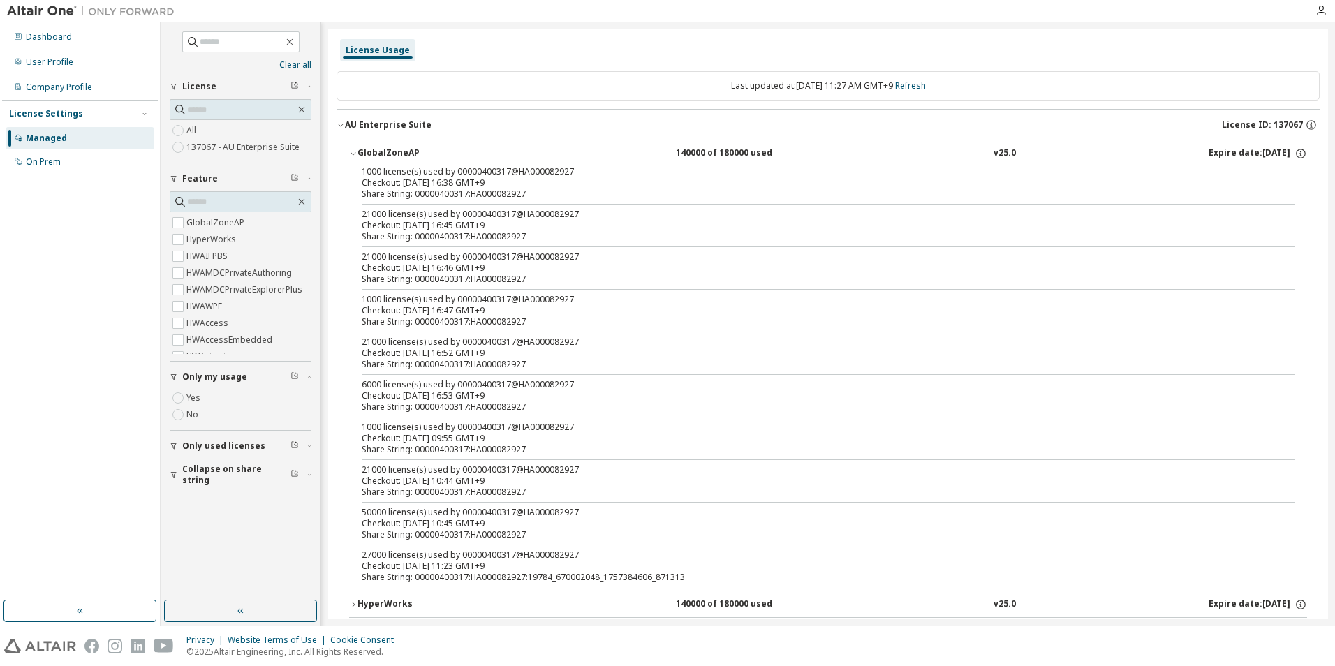
click at [435, 226] on div "Checkout: 2025-09-08 16:45 GMT+9" at bounding box center [812, 225] width 900 height 11
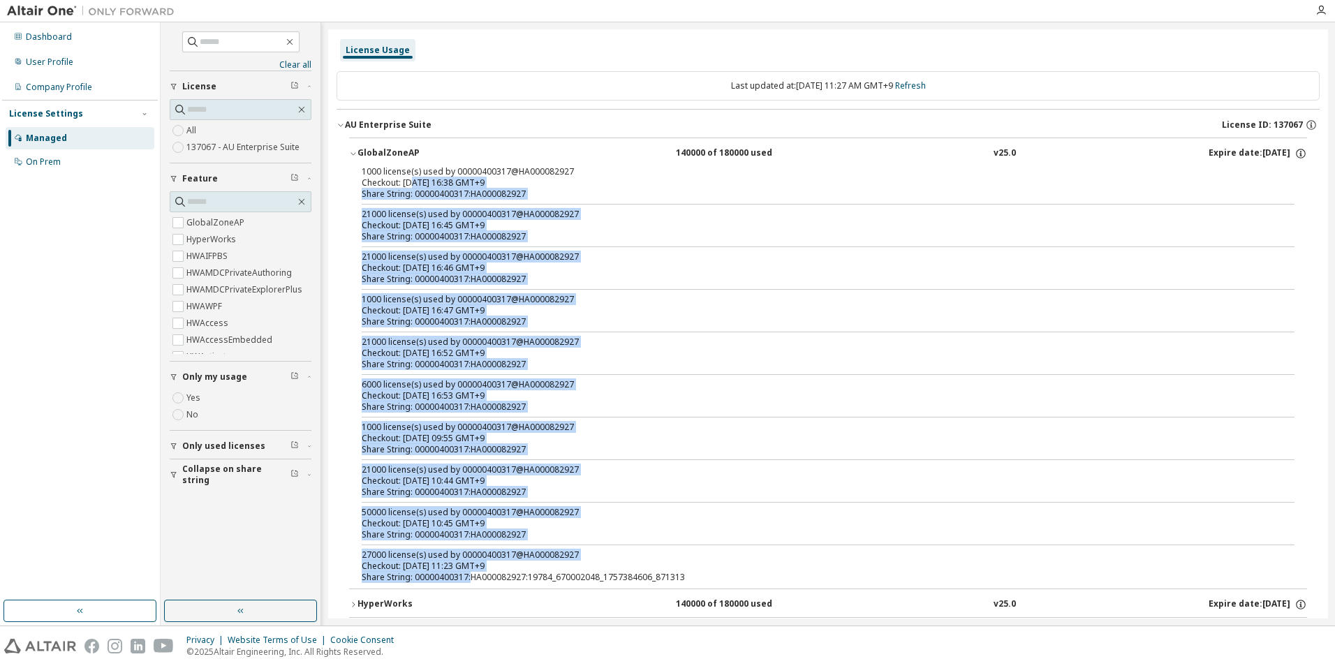
drag, startPoint x: 414, startPoint y: 187, endPoint x: 471, endPoint y: 574, distance: 391.0
click at [471, 574] on div "1000 license(s) used by 00000400317@HA000082927 Checkout: 2025-09-08 16:38 GMT+…" at bounding box center [828, 377] width 958 height 423
copy div "25-09-08 16:38 GMT+9 Share String: 00000400317:HA000082927 21000 license(s) use…"
